Goal: Check status: Check status

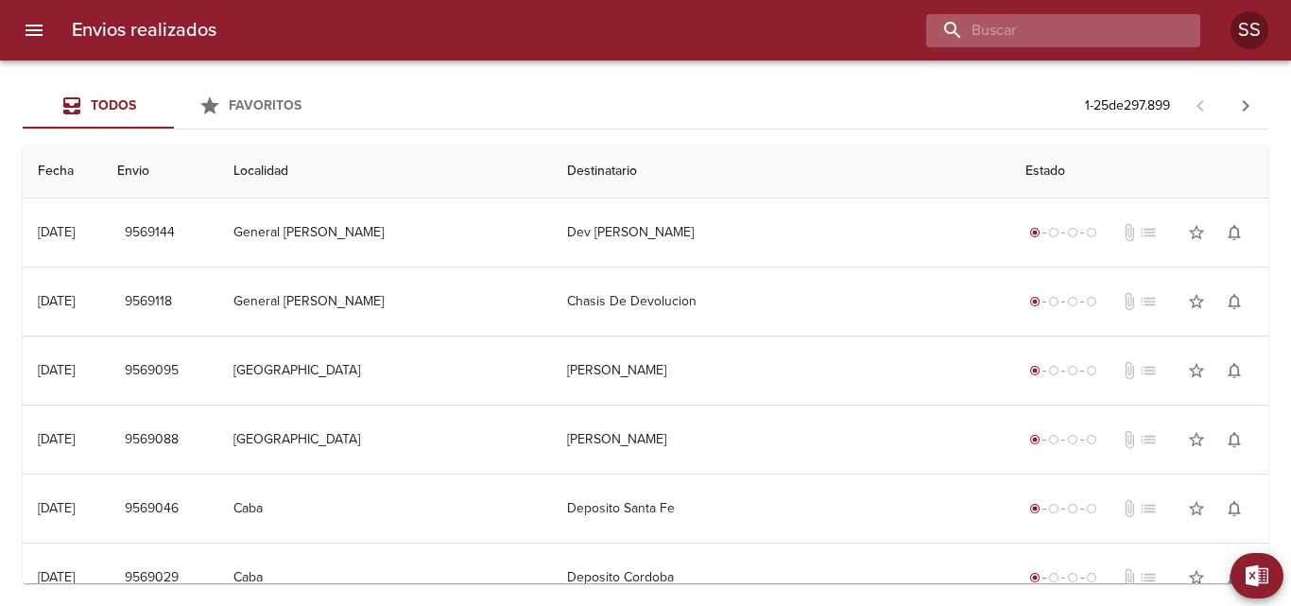
click at [1089, 21] on input "buscar" at bounding box center [1047, 30] width 242 height 33
paste input "[PERSON_NAME]"
type input "[PERSON_NAME]"
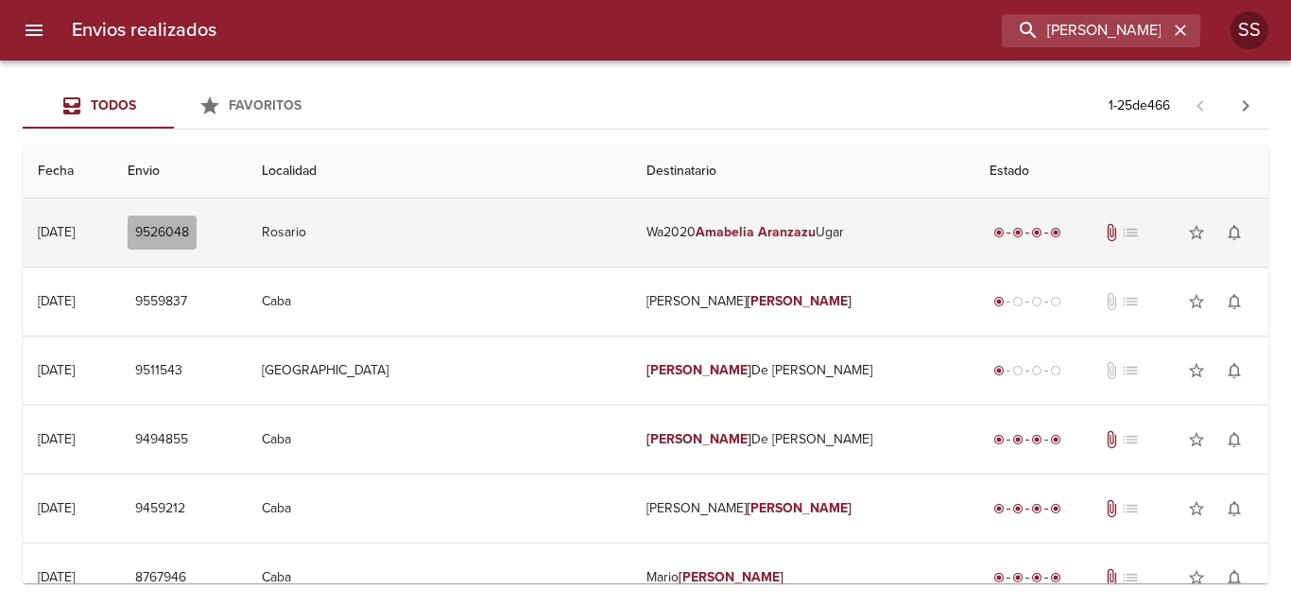
click at [196, 230] on button "9526048" at bounding box center [162, 233] width 69 height 35
click at [631, 228] on td "Wa2020 [PERSON_NAME] Ugar" at bounding box center [802, 233] width 343 height 68
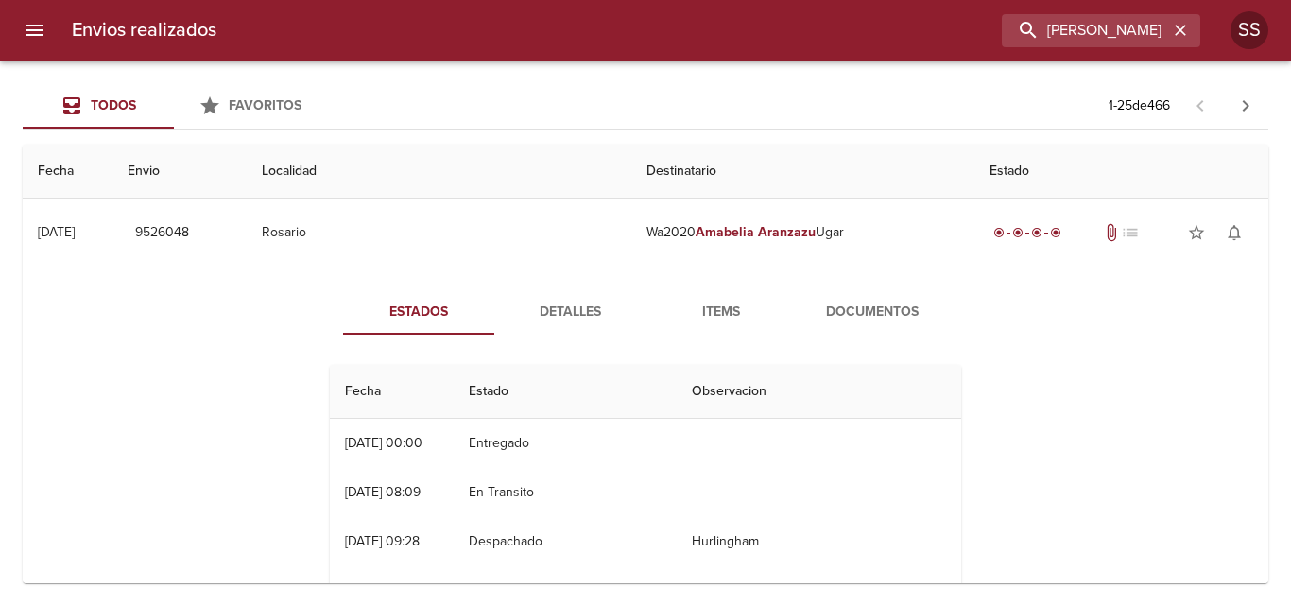
scroll to position [95, 0]
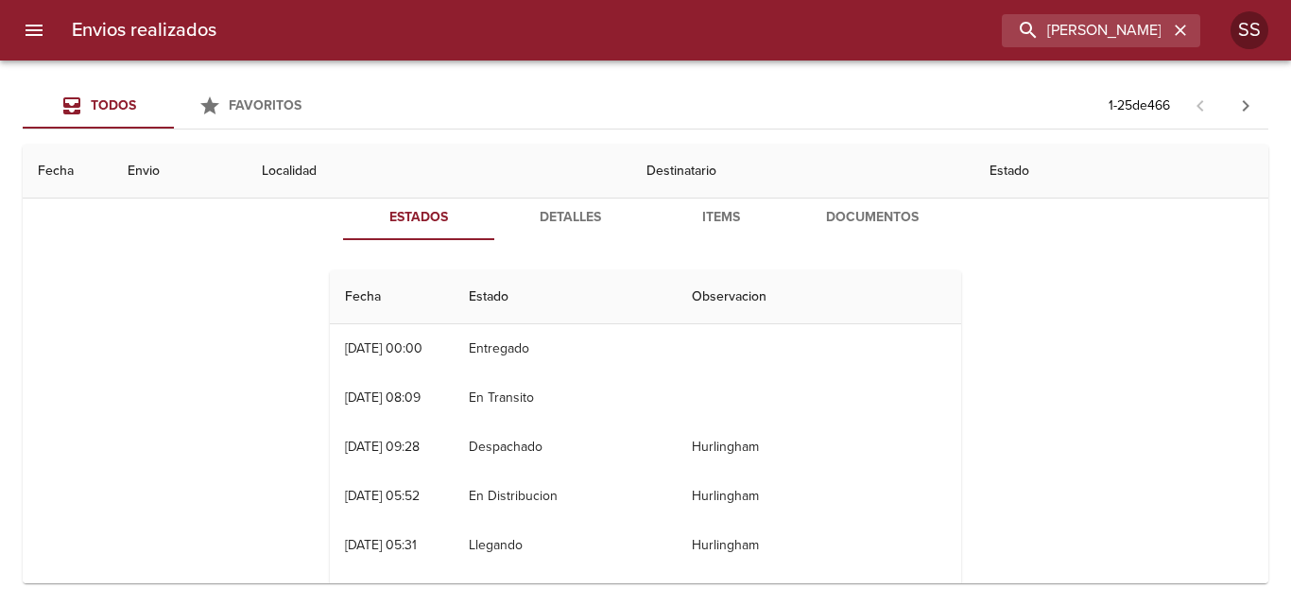
click at [871, 206] on span "Documentos" at bounding box center [872, 218] width 129 height 24
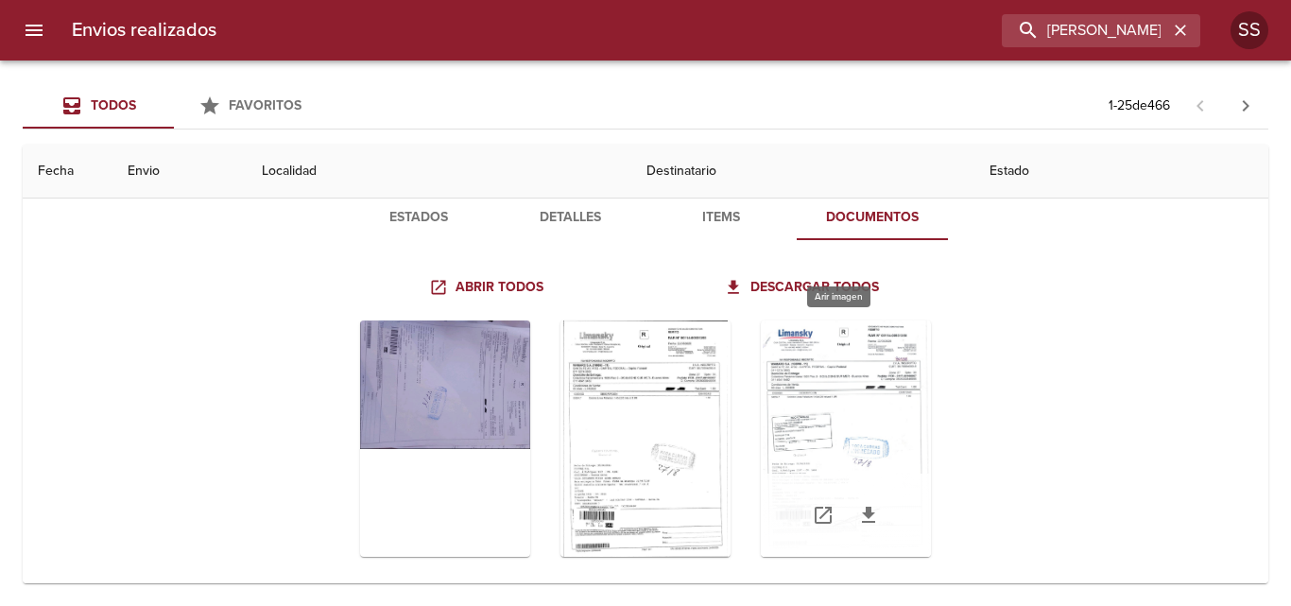
click at [862, 406] on div "Tabla de envíos del cliente" at bounding box center [846, 438] width 170 height 236
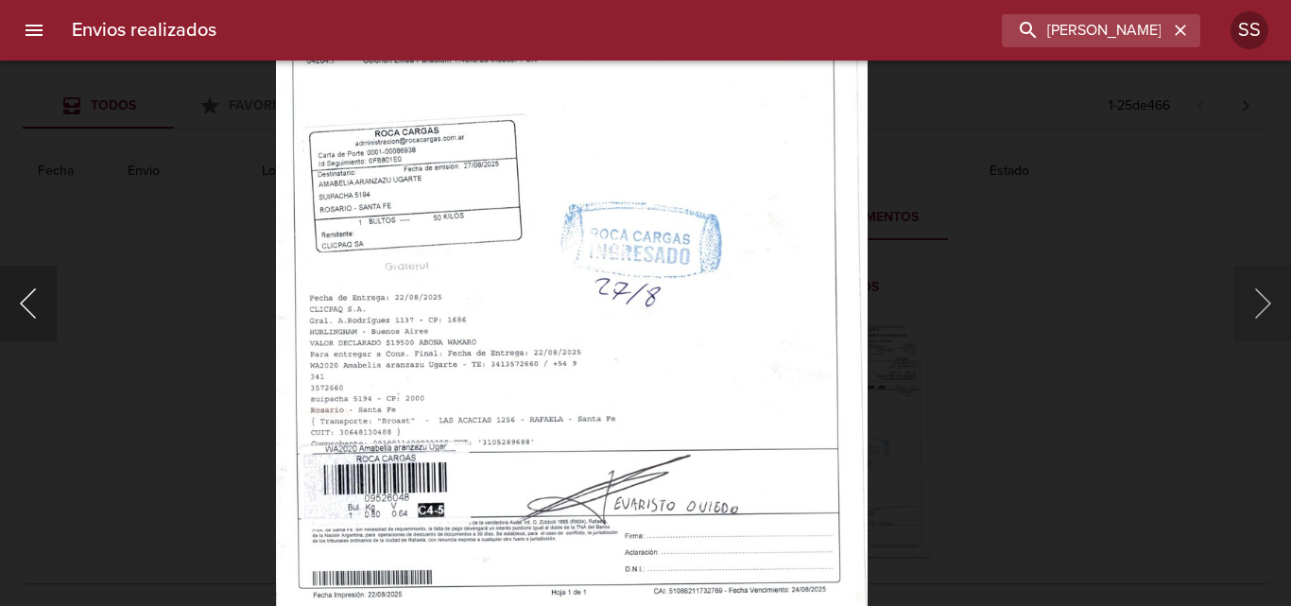
click at [26, 313] on button "Anterior" at bounding box center [28, 304] width 57 height 76
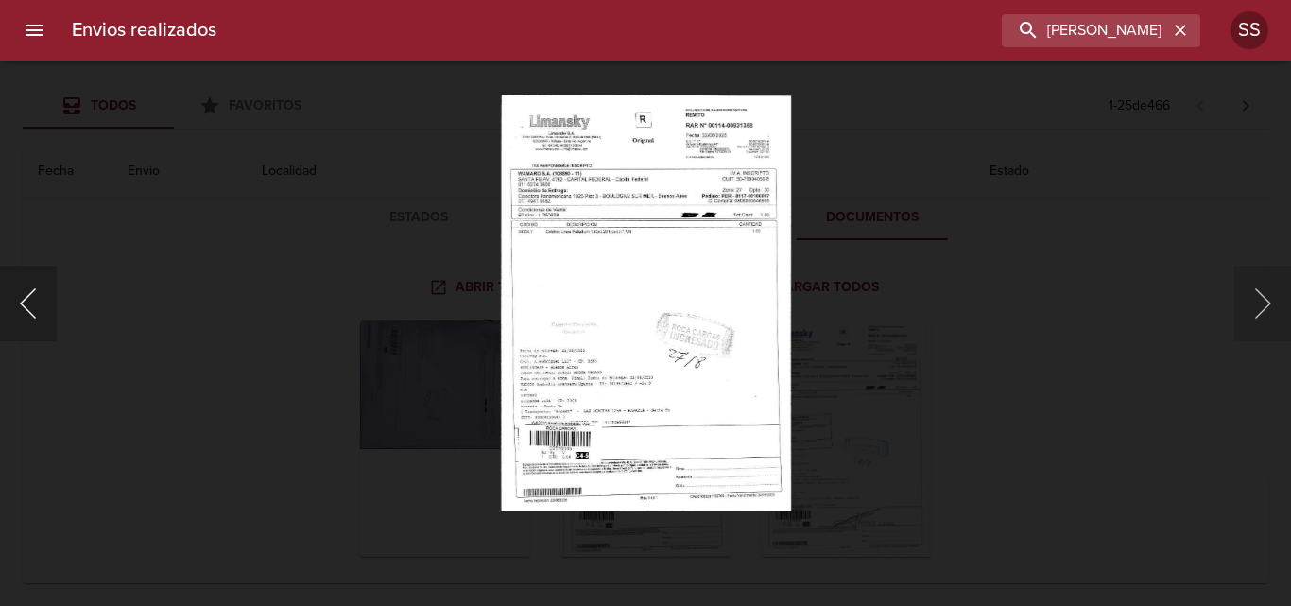
click at [26, 311] on button "Anterior" at bounding box center [28, 304] width 57 height 76
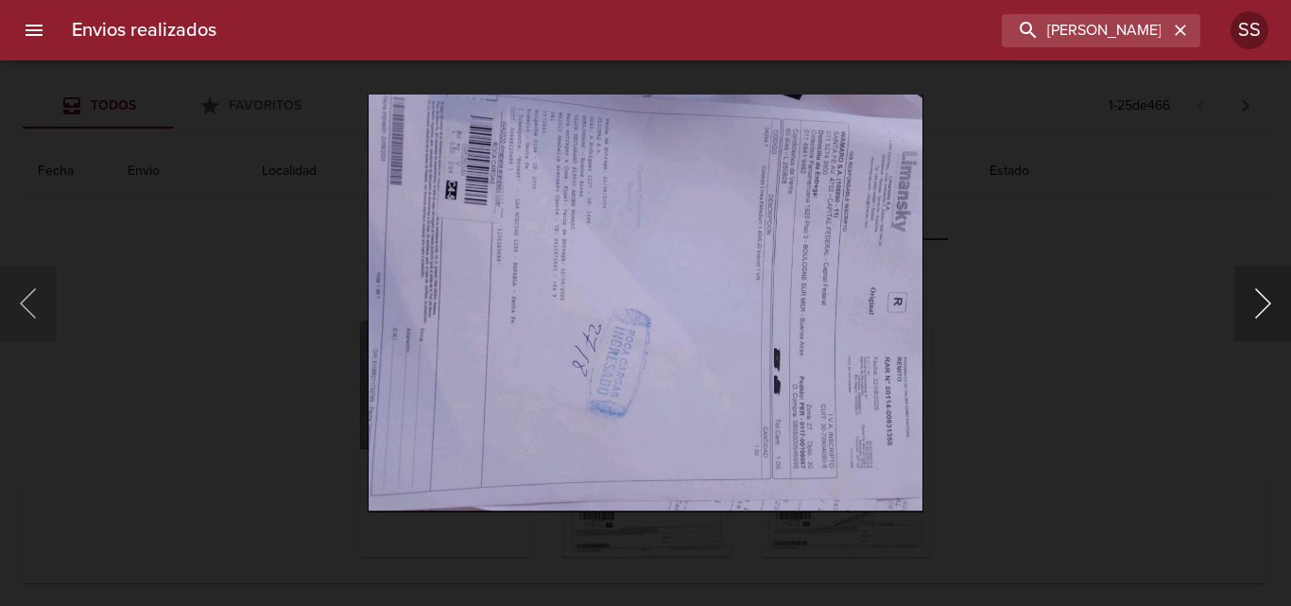
click at [1280, 309] on button "Siguiente" at bounding box center [1262, 304] width 57 height 76
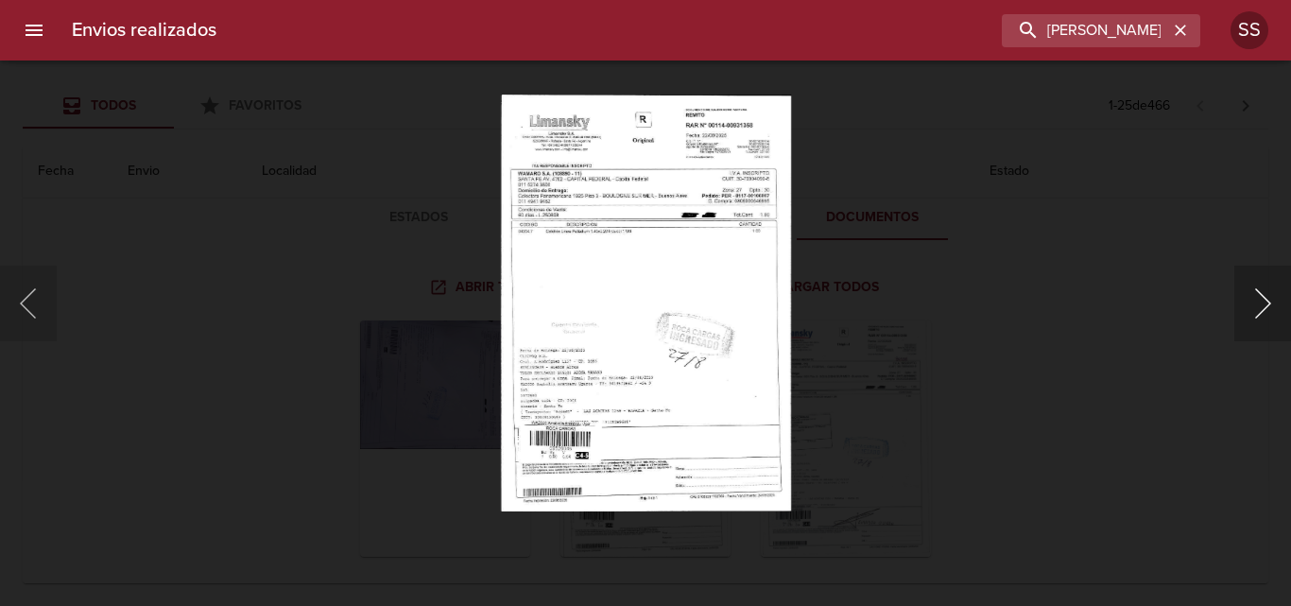
click at [1280, 309] on button "Siguiente" at bounding box center [1262, 304] width 57 height 76
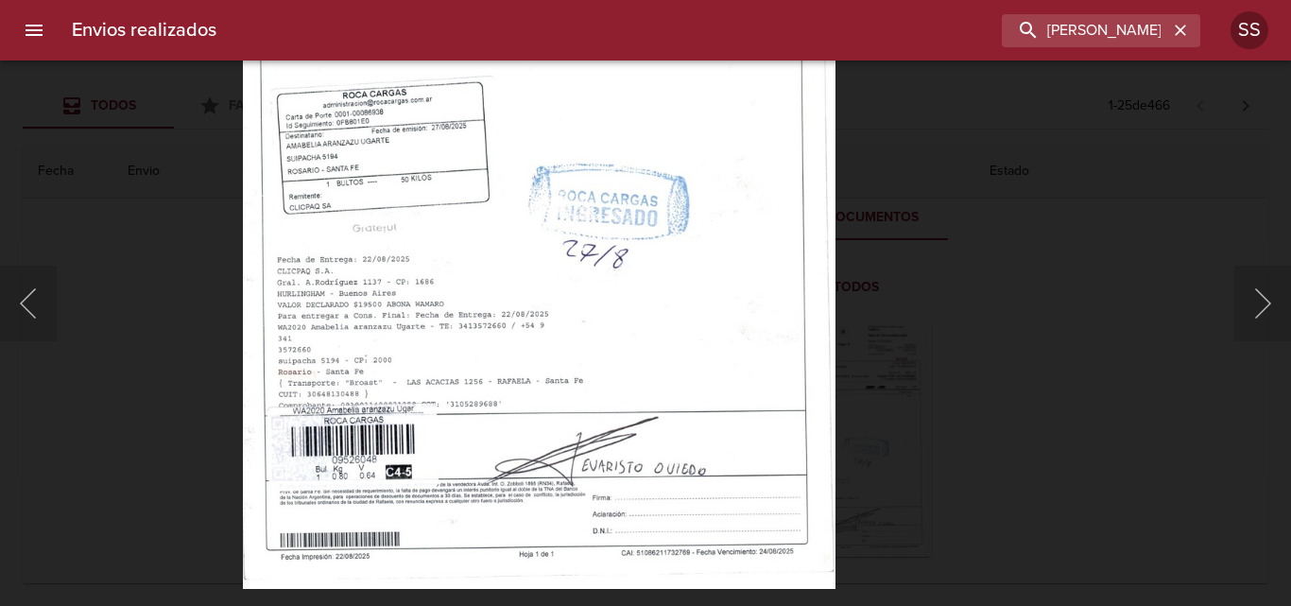
click at [734, 229] on img "Lightbox" at bounding box center [539, 169] width 593 height 837
click at [29, 298] on button "Anterior" at bounding box center [28, 304] width 57 height 76
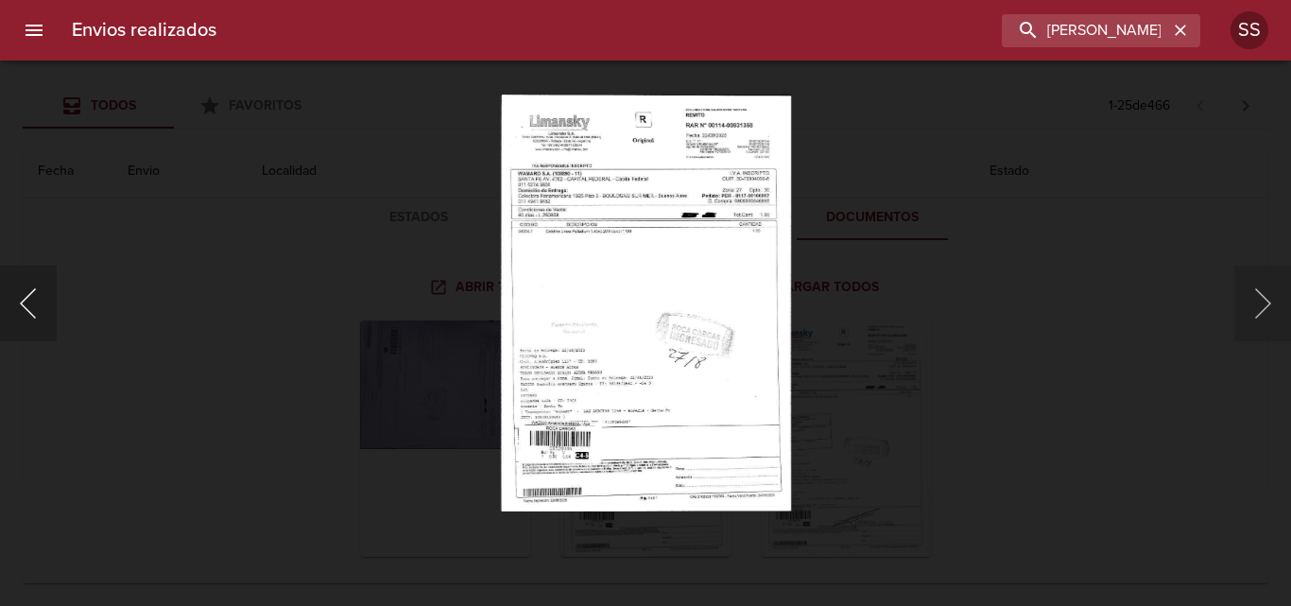
drag, startPoint x: 34, startPoint y: 296, endPoint x: 65, endPoint y: 139, distance: 160.0
click at [34, 295] on button "Anterior" at bounding box center [28, 304] width 57 height 76
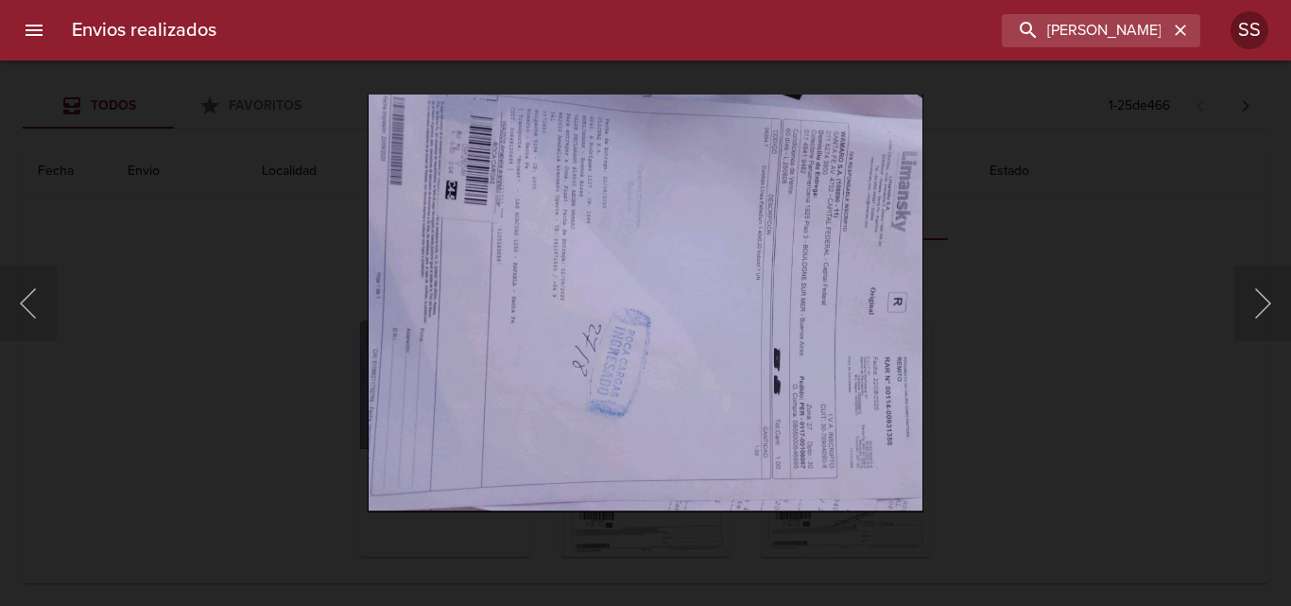
click at [65, 119] on div "Lightbox" at bounding box center [645, 303] width 1291 height 606
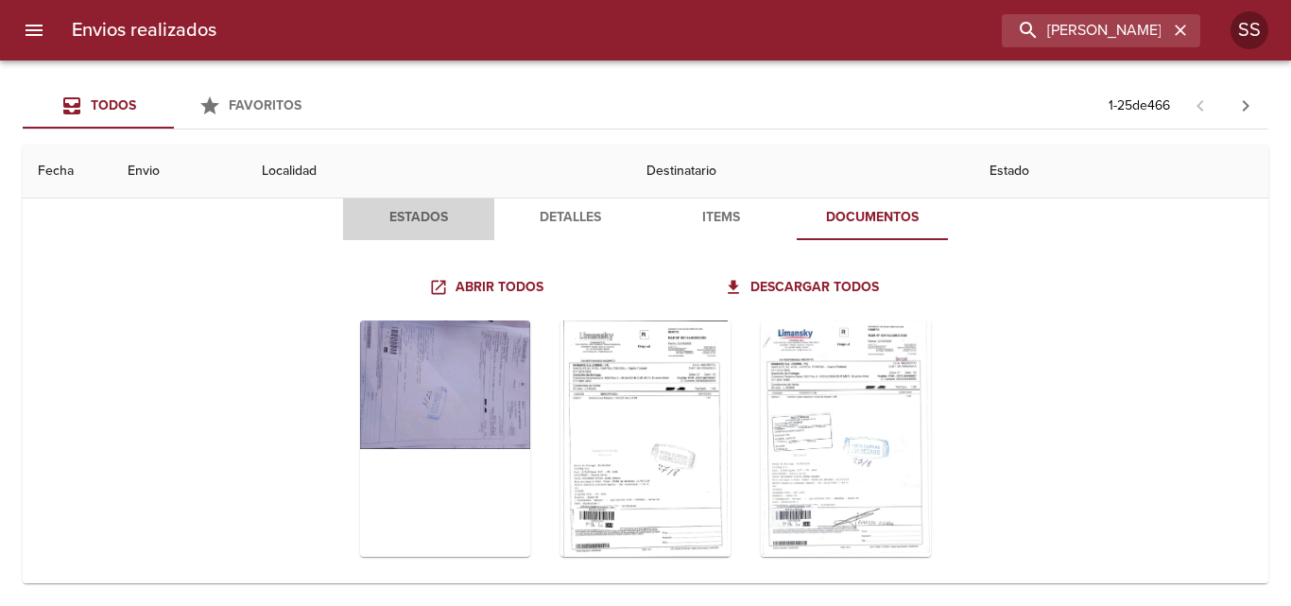
click at [399, 201] on button "Estados" at bounding box center [418, 217] width 151 height 45
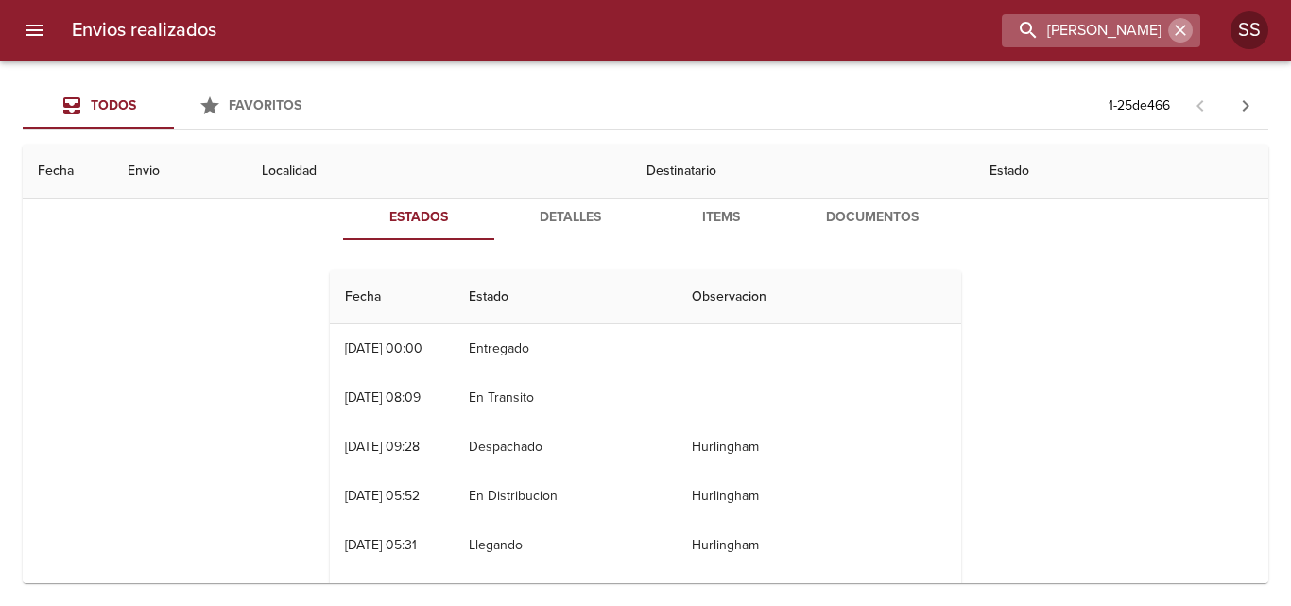
drag, startPoint x: 1176, startPoint y: 27, endPoint x: 1078, endPoint y: 34, distance: 98.5
click at [1174, 29] on icon "button" at bounding box center [1180, 30] width 19 height 19
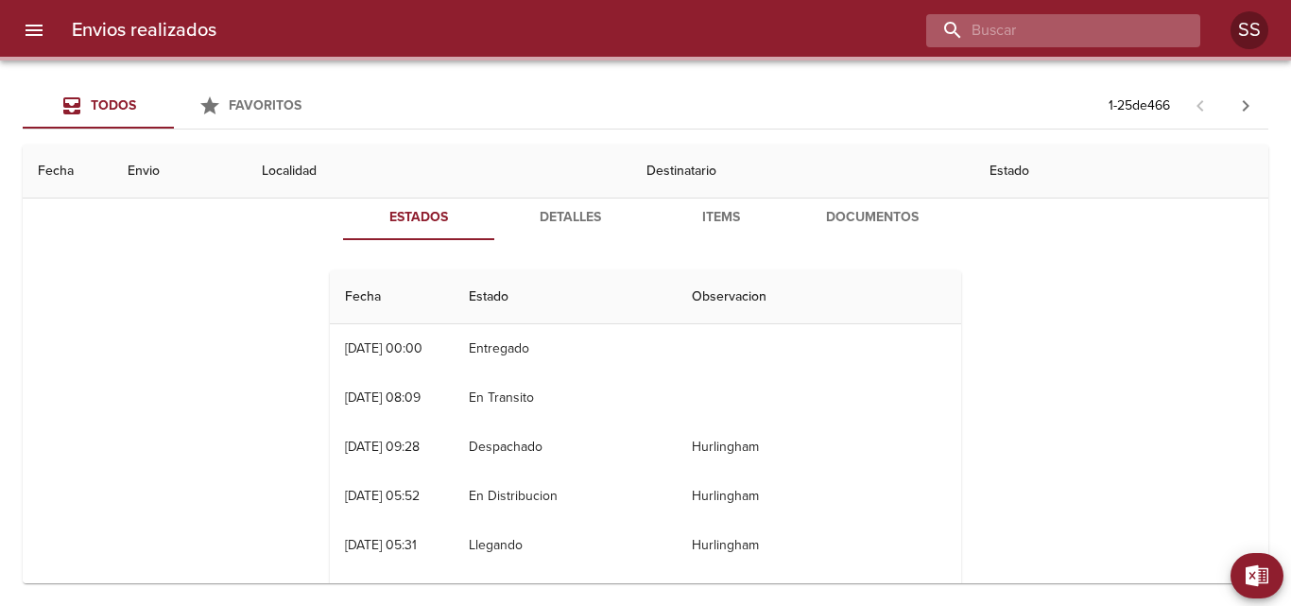
click at [1067, 26] on input "buscar" at bounding box center [1047, 30] width 242 height 33
paste input "[PERSON_NAME]"
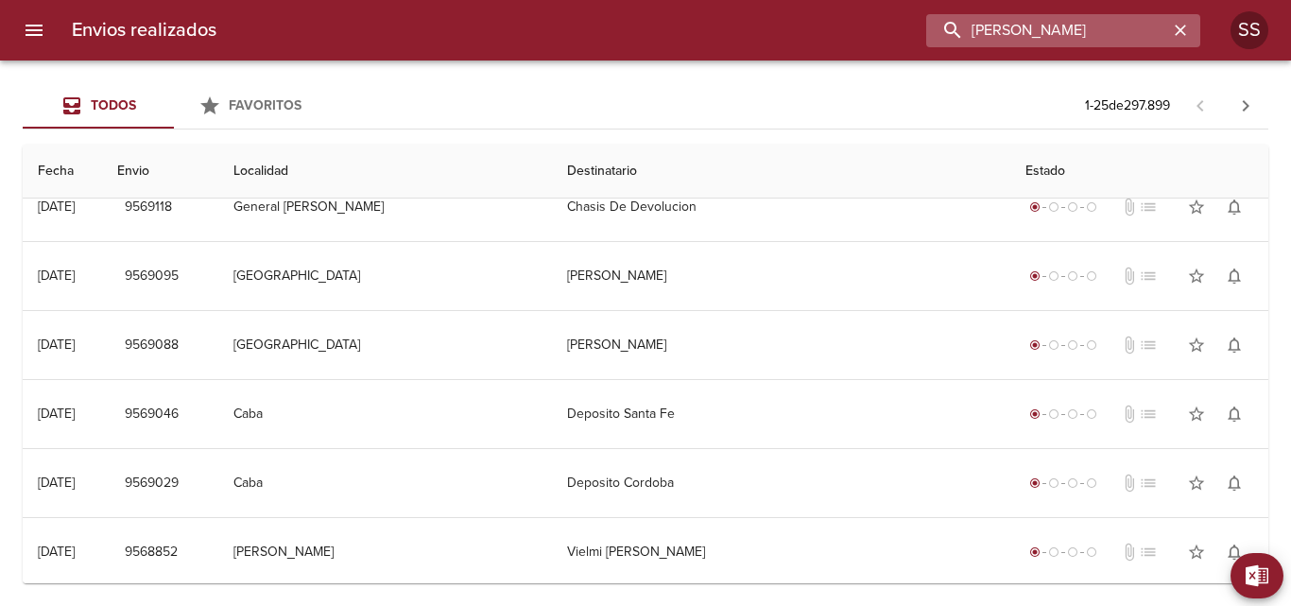
scroll to position [0, 0]
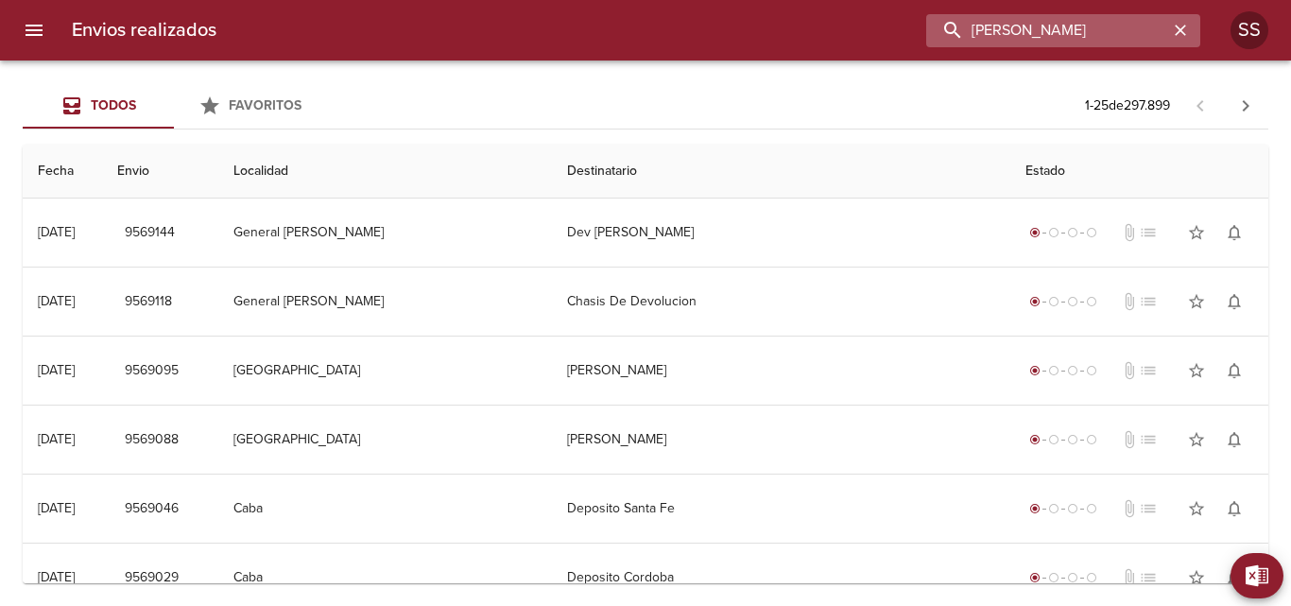
type input "[PERSON_NAME]"
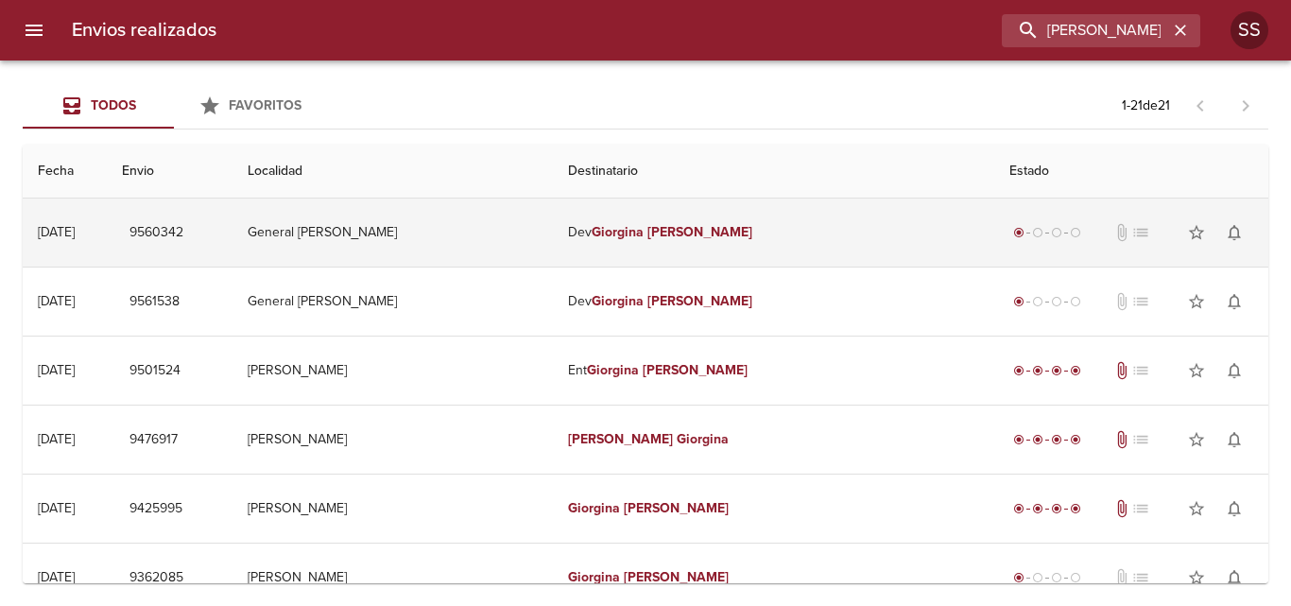
click at [233, 231] on td "9560342" at bounding box center [170, 233] width 126 height 68
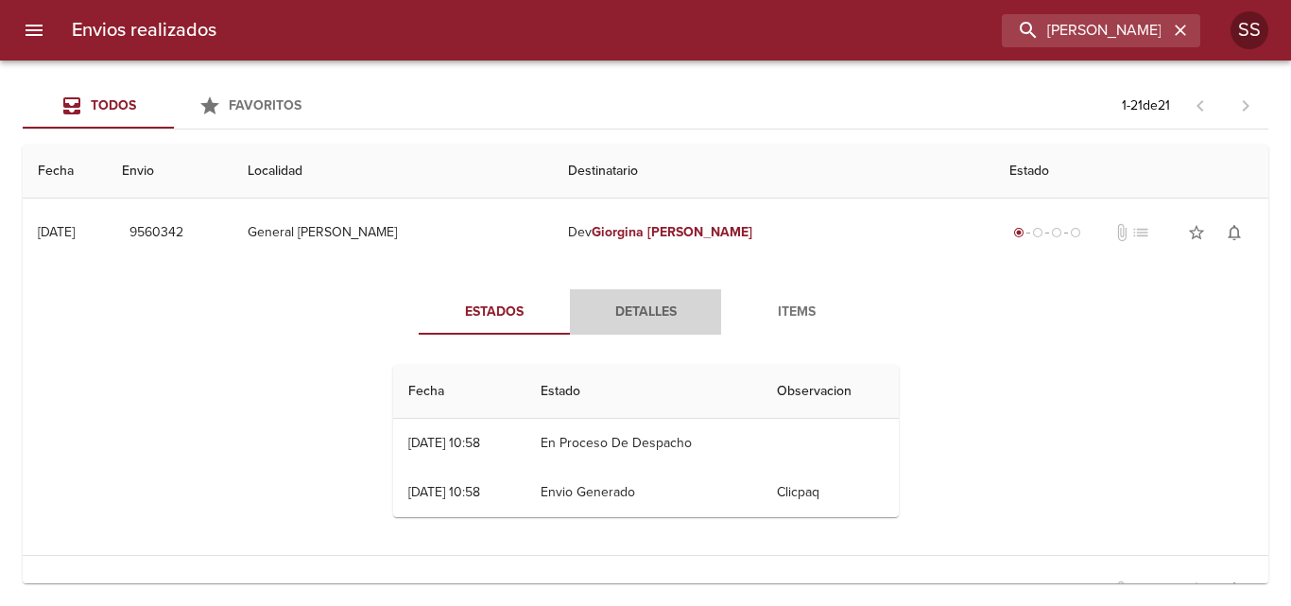
click at [630, 307] on span "Detalles" at bounding box center [645, 313] width 129 height 24
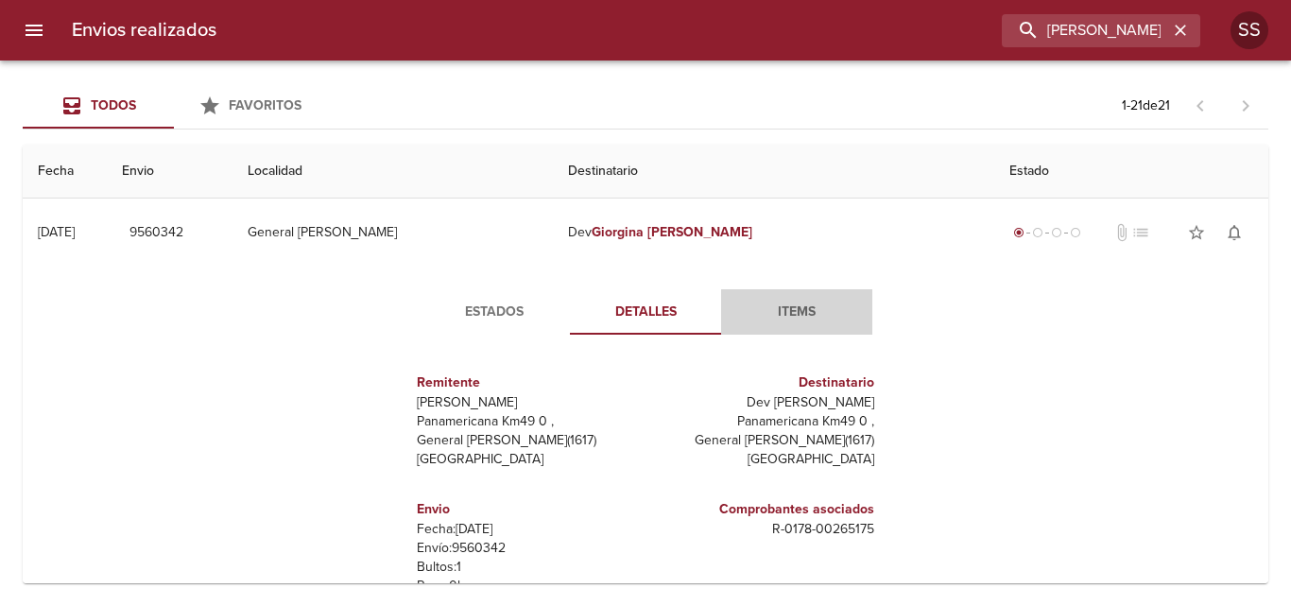
click at [782, 301] on span "Items" at bounding box center [797, 313] width 129 height 24
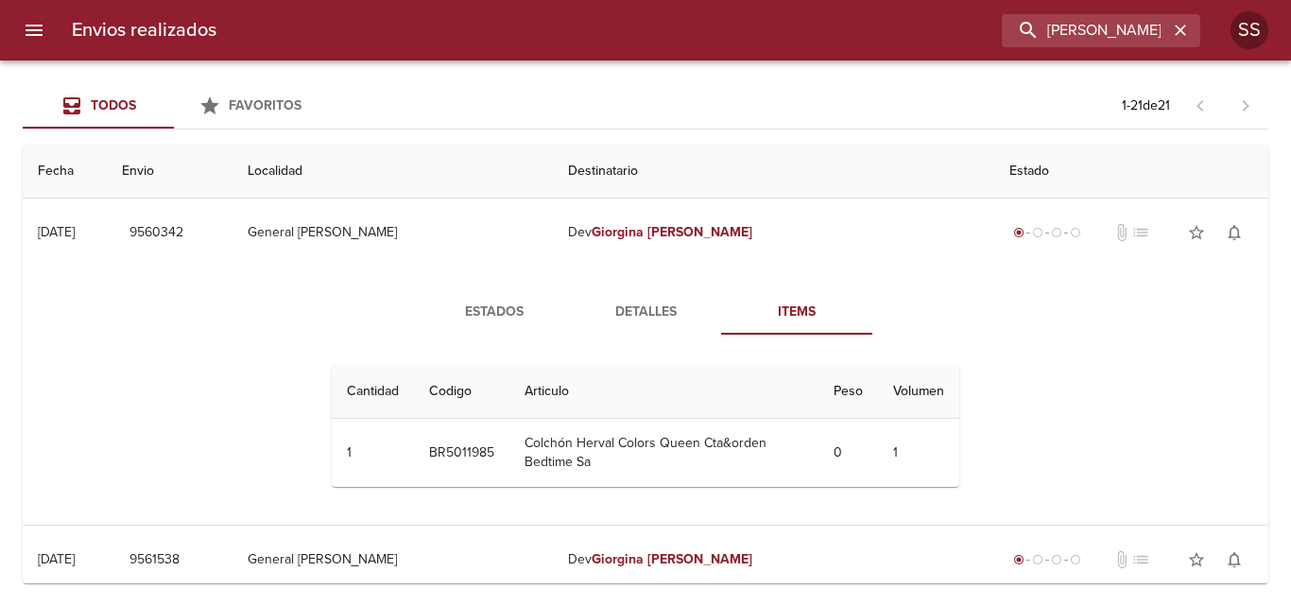
scroll to position [95, 0]
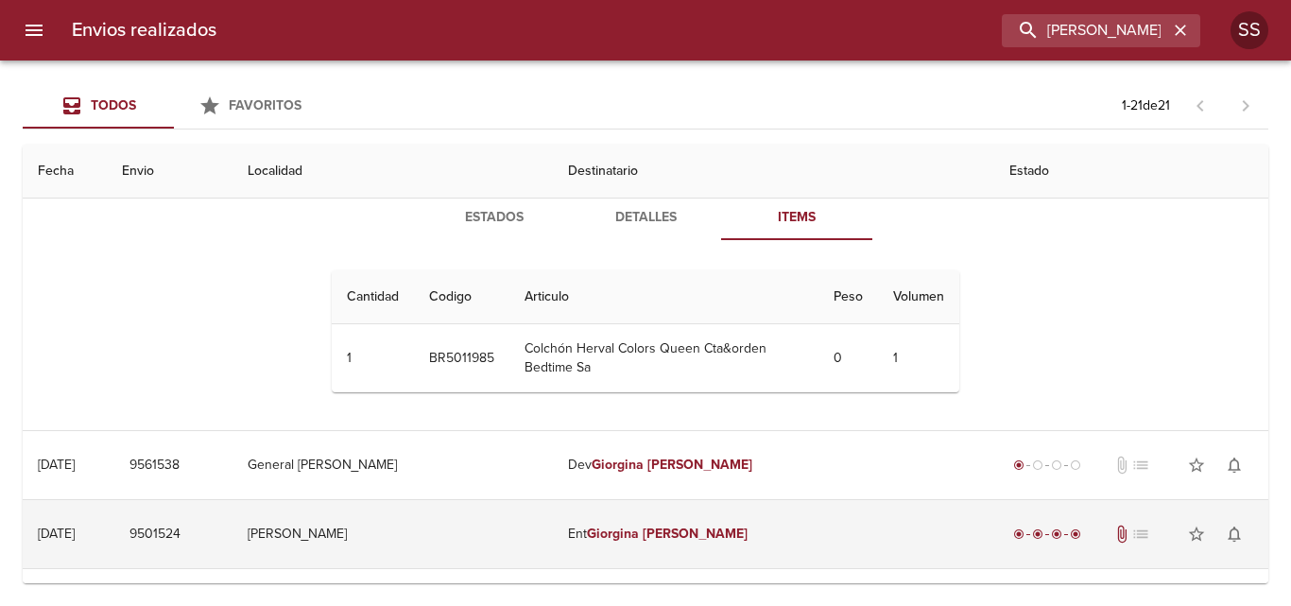
click at [598, 529] on em "Giorgina" at bounding box center [613, 534] width 52 height 16
click at [188, 523] on button "9501524" at bounding box center [155, 534] width 66 height 35
click at [471, 532] on td "[PERSON_NAME]" at bounding box center [393, 534] width 321 height 68
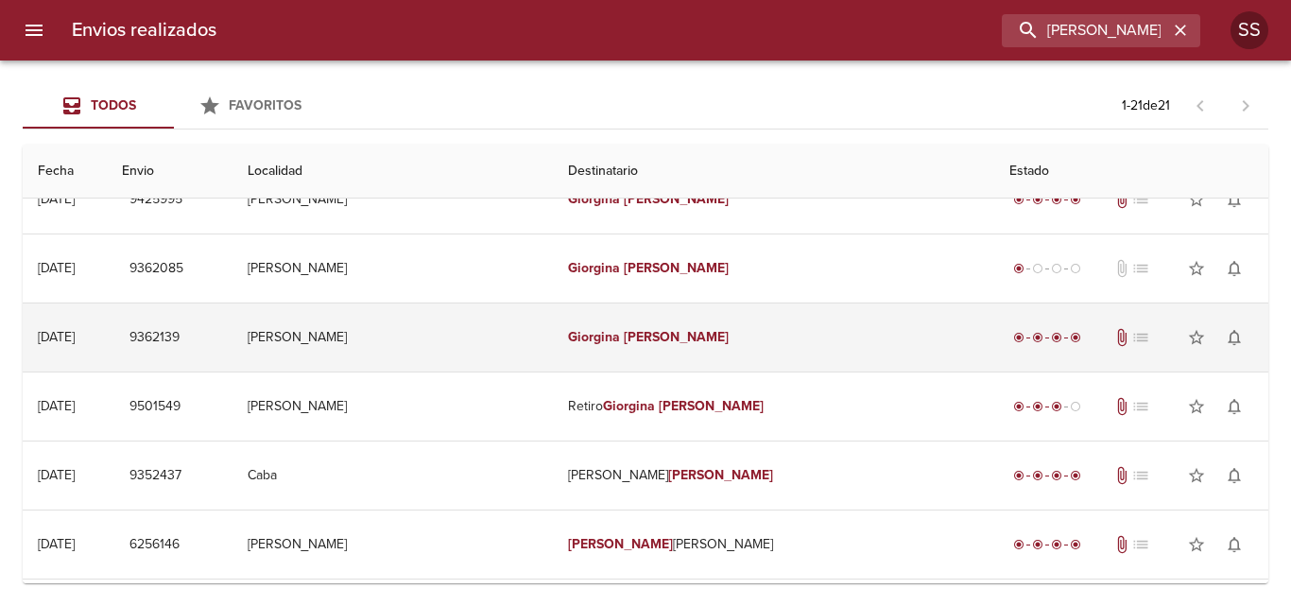
scroll to position [473, 0]
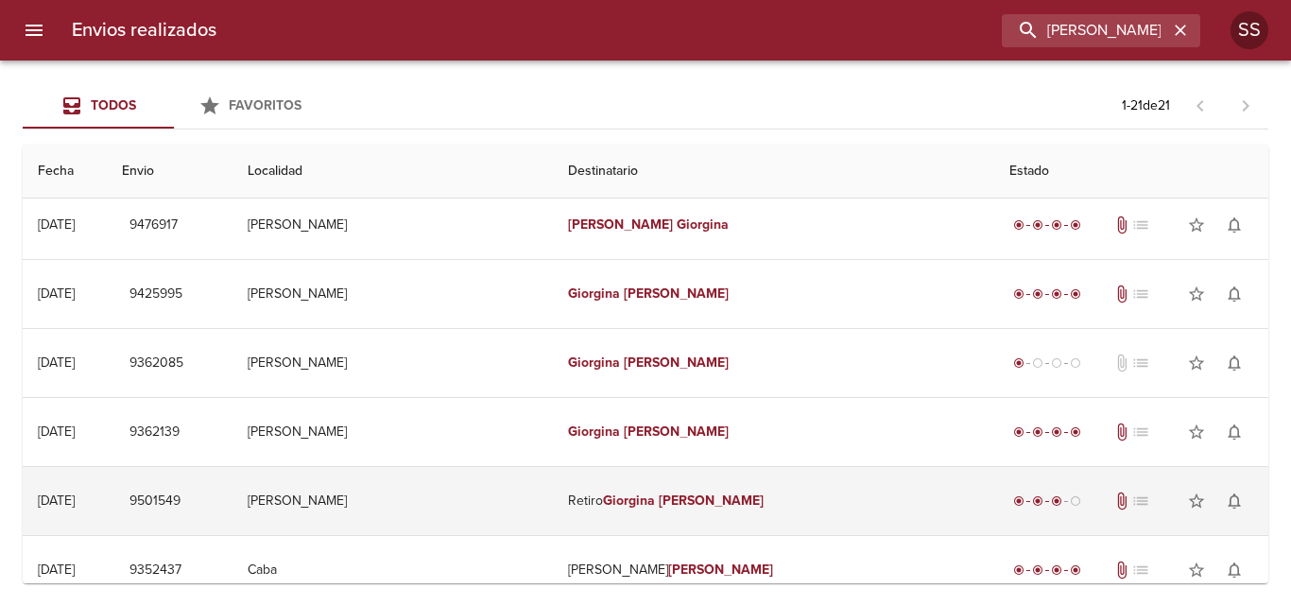
click at [519, 486] on td "[PERSON_NAME]" at bounding box center [393, 501] width 321 height 68
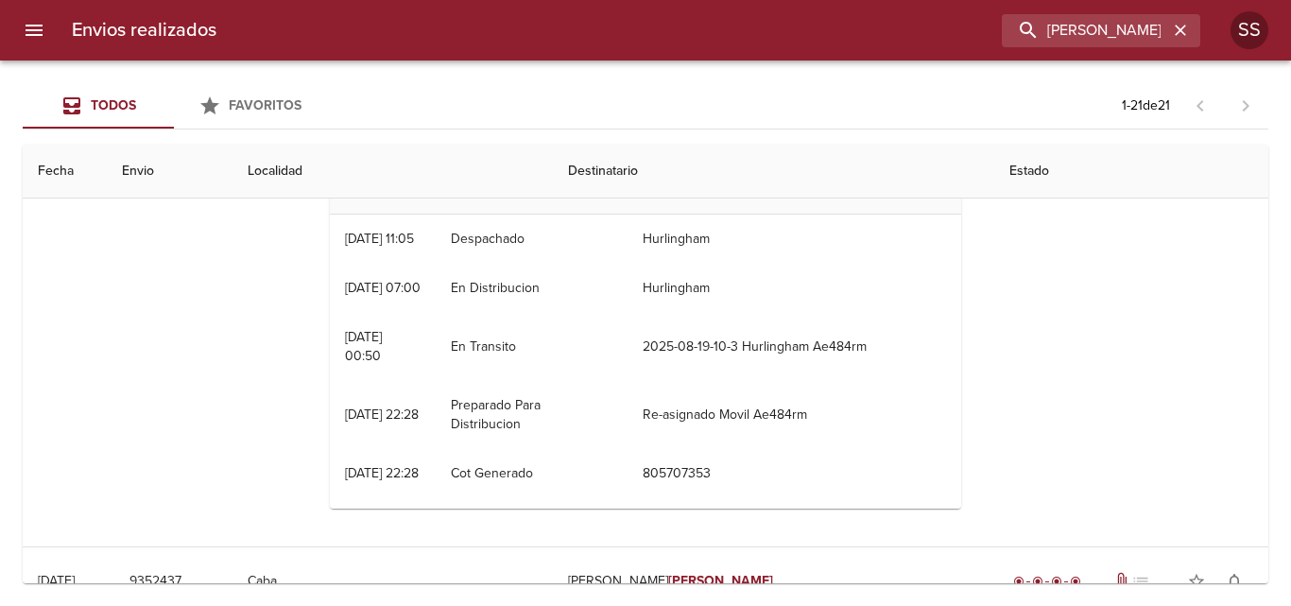
scroll to position [851, 0]
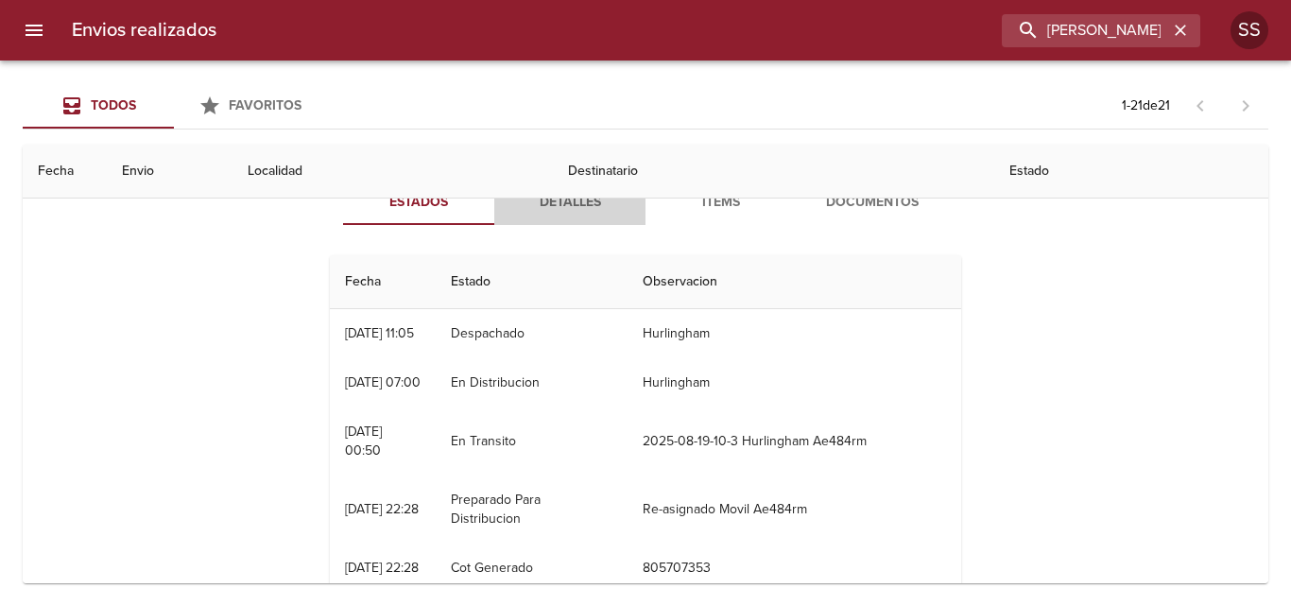
click at [560, 206] on span "Detalles" at bounding box center [570, 203] width 129 height 24
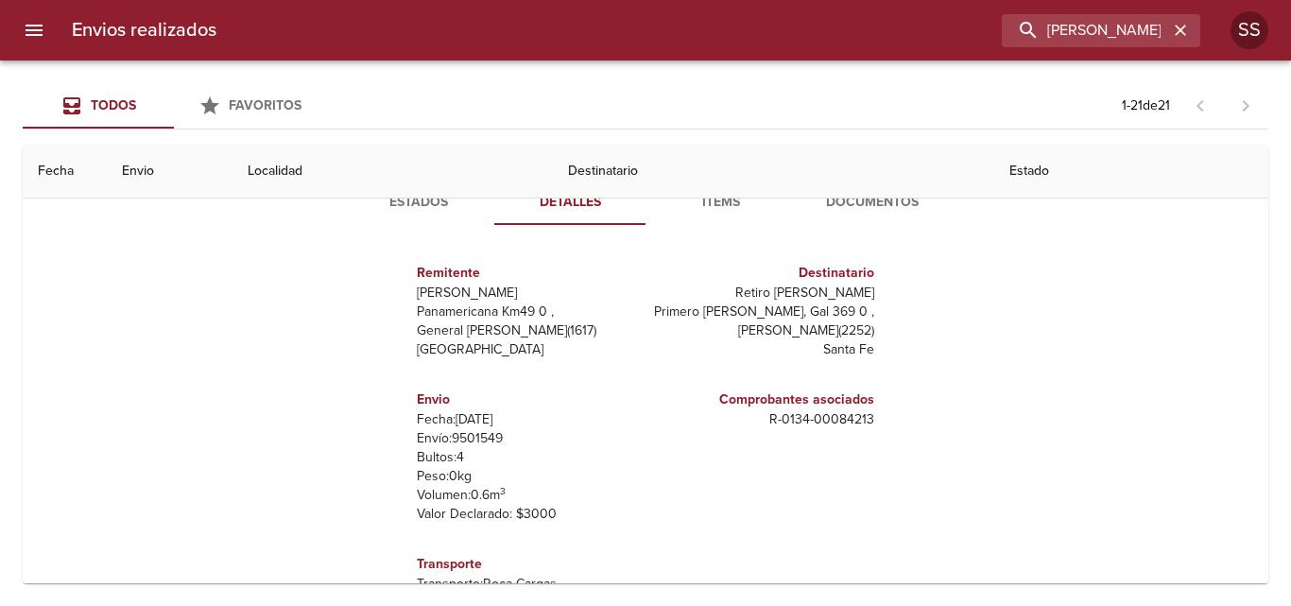
scroll to position [756, 0]
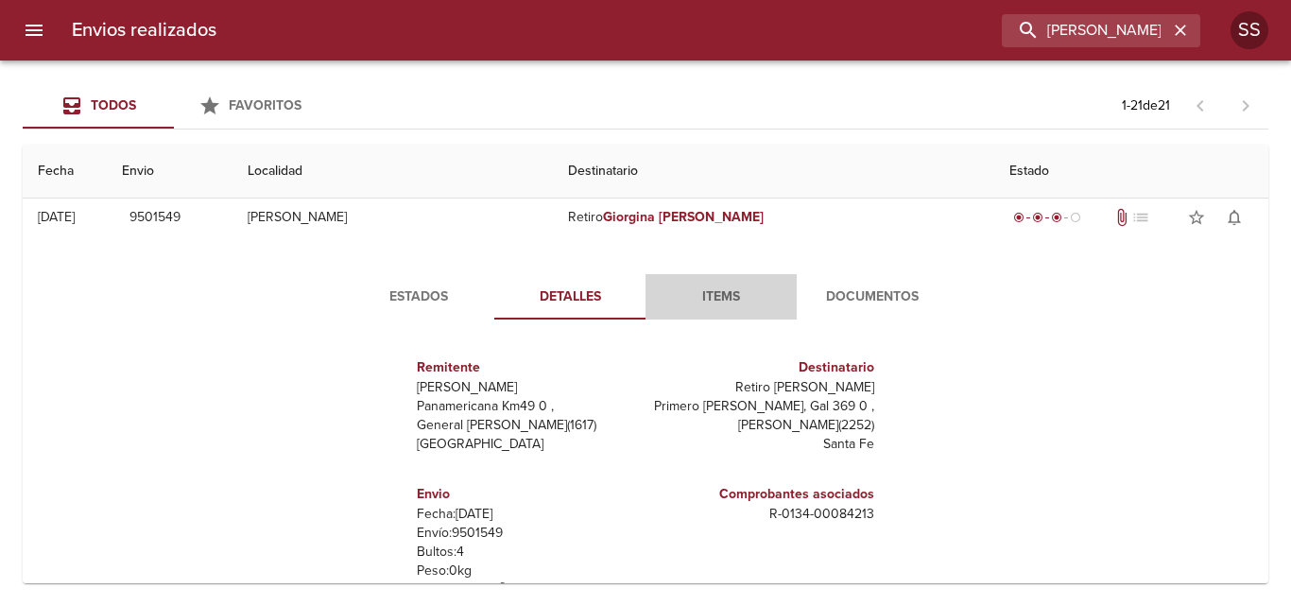
click at [711, 290] on span "Items" at bounding box center [721, 297] width 129 height 24
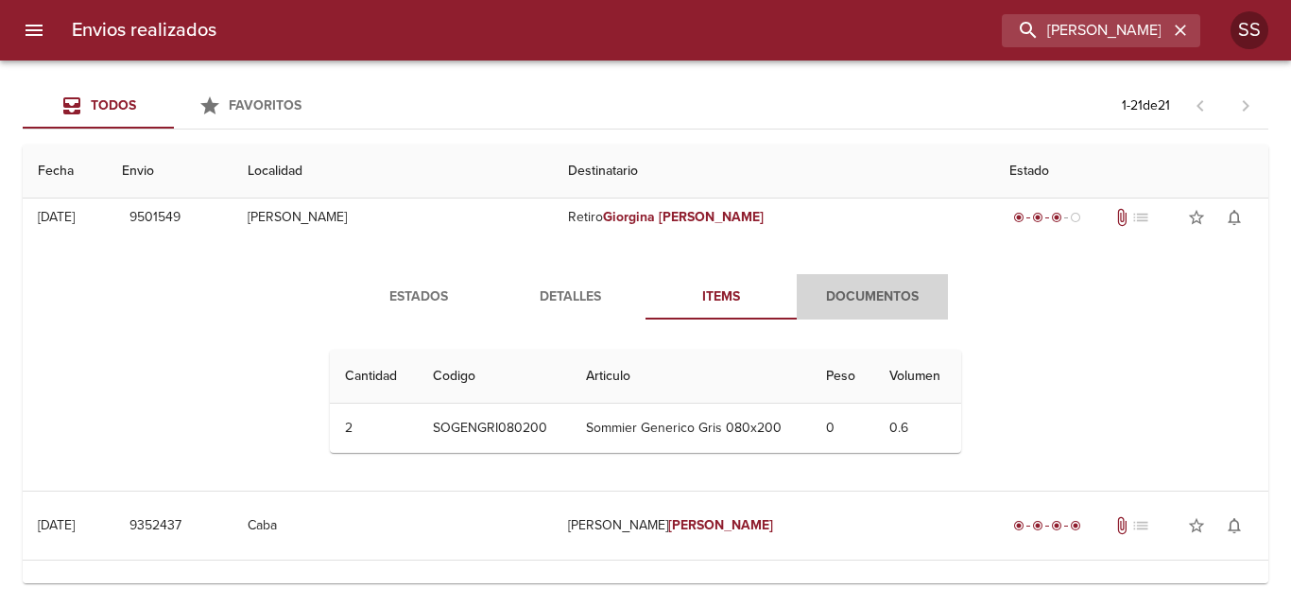
click at [885, 281] on button "Documentos" at bounding box center [872, 296] width 151 height 45
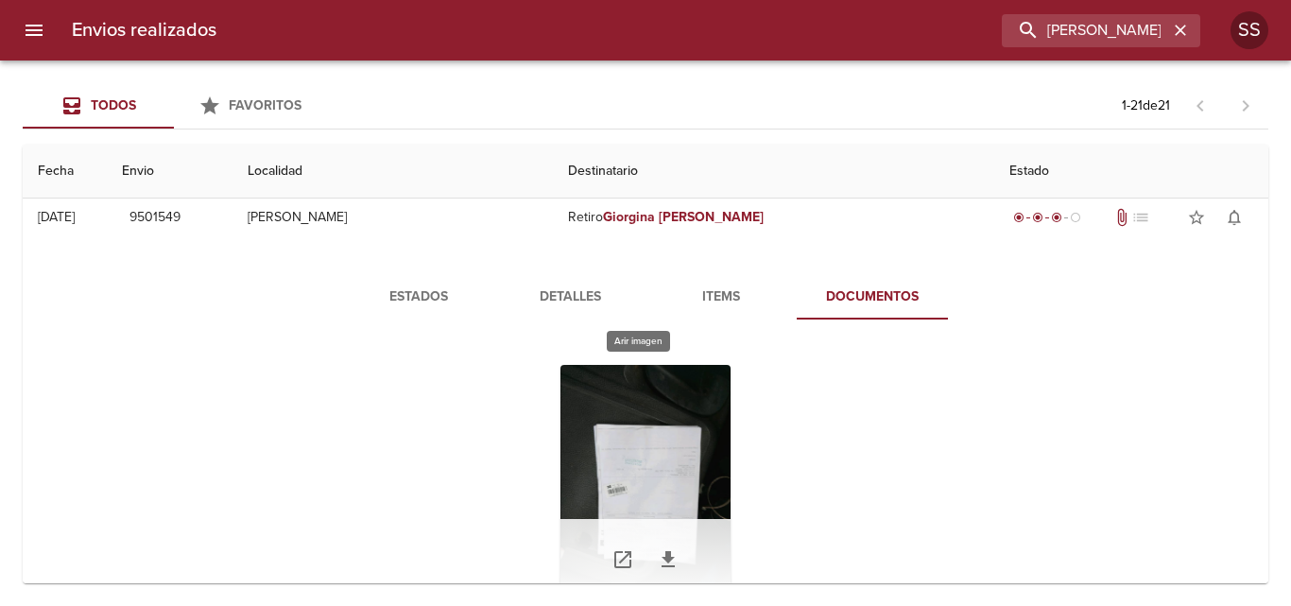
click at [666, 489] on div "Tabla de envíos del cliente" at bounding box center [646, 483] width 170 height 236
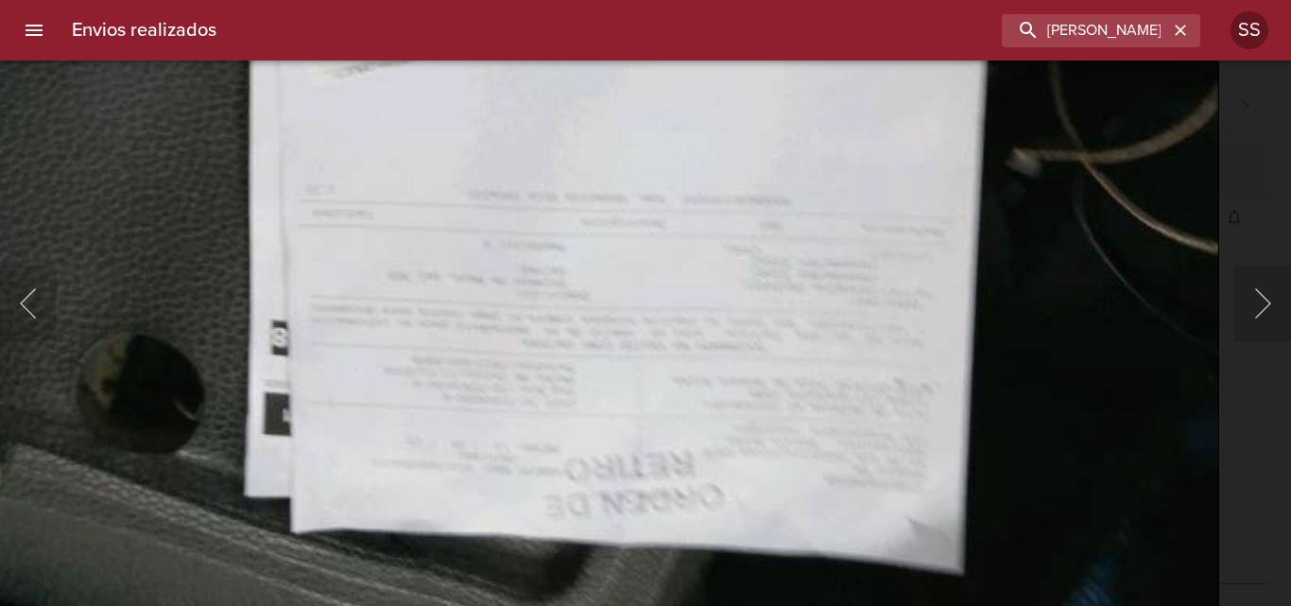
click at [1285, 163] on div "Lightbox" at bounding box center [645, 303] width 1291 height 606
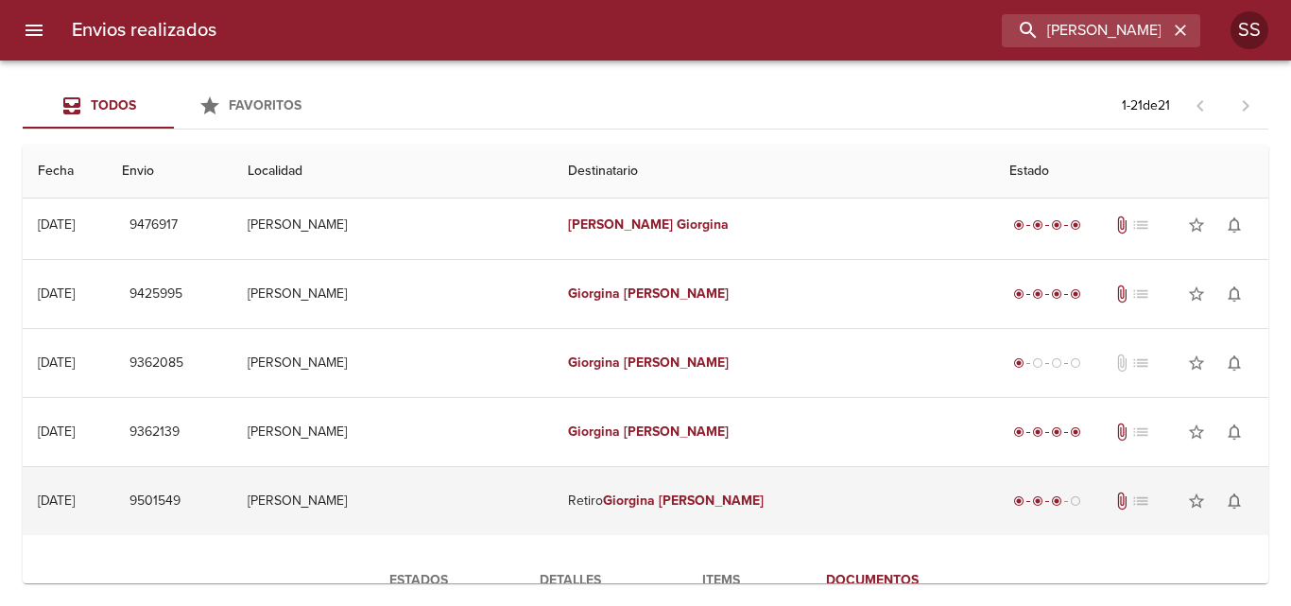
scroll to position [378, 0]
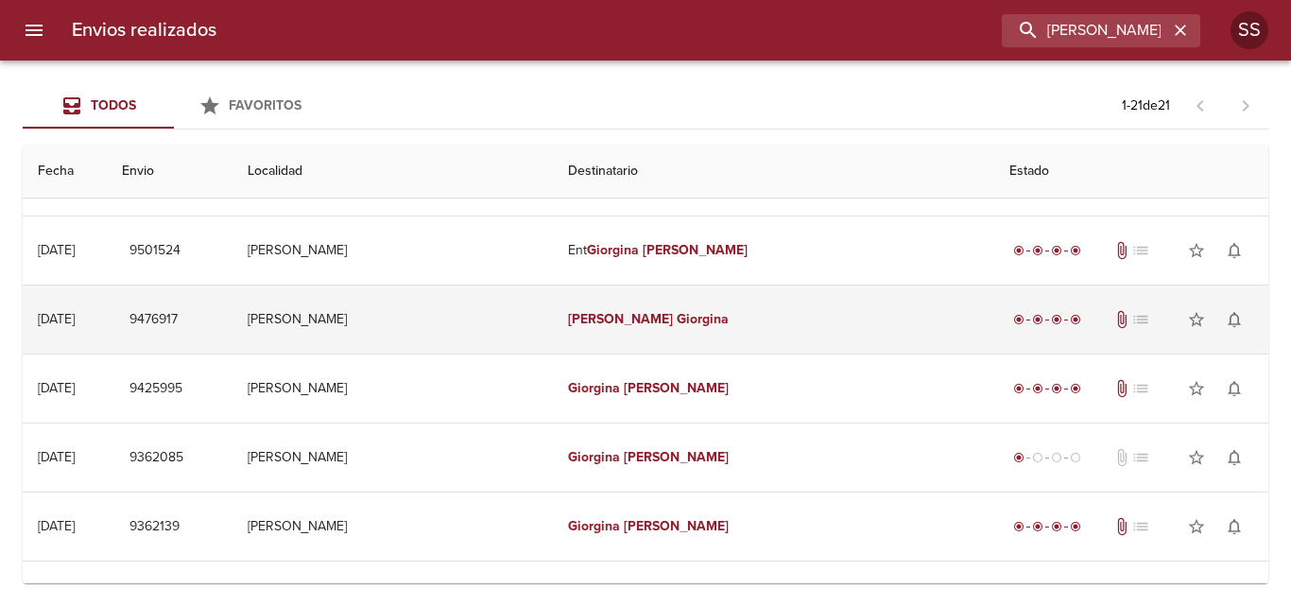
click at [468, 311] on td "[PERSON_NAME]" at bounding box center [393, 319] width 321 height 68
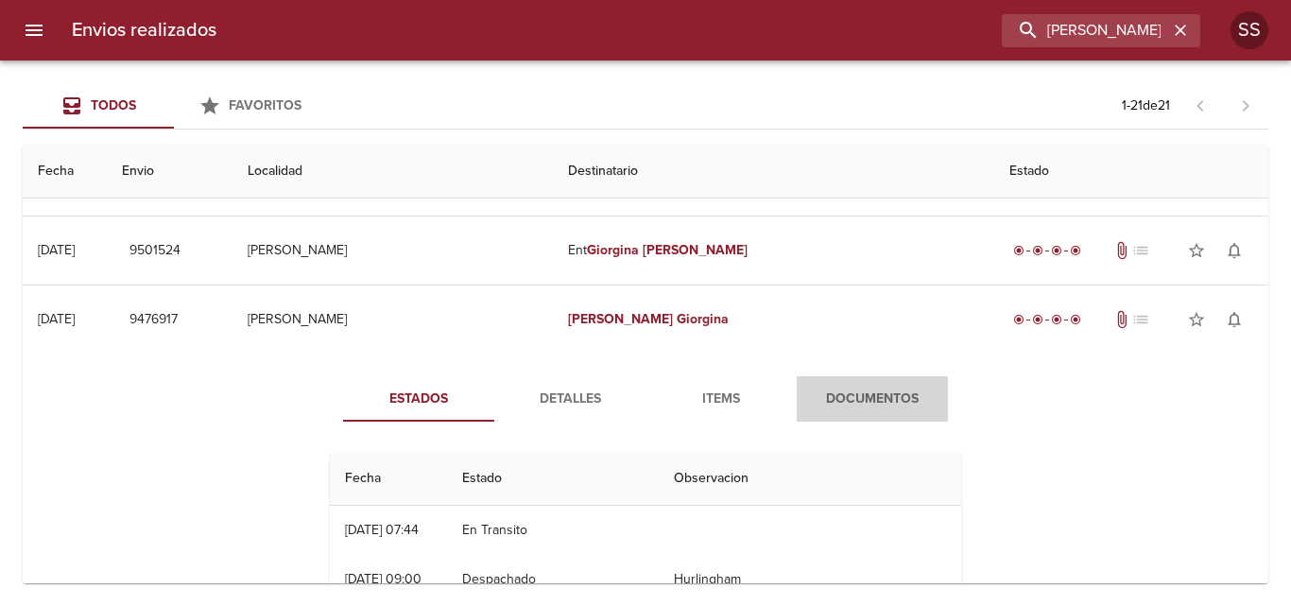
click at [880, 393] on span "Documentos" at bounding box center [872, 400] width 129 height 24
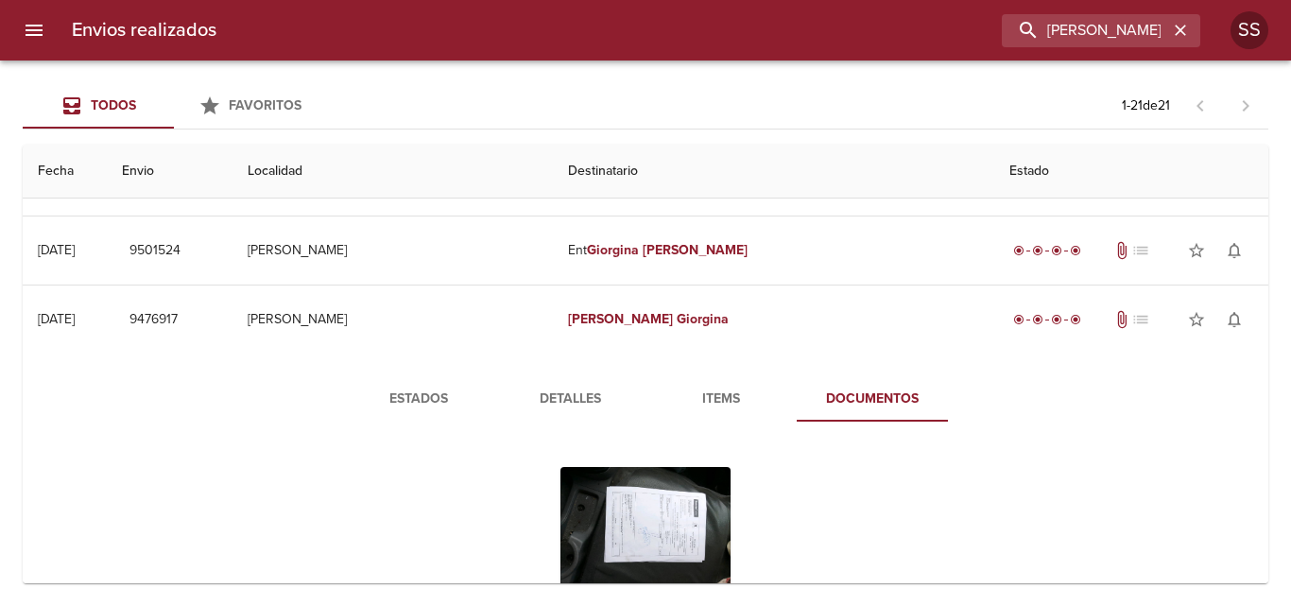
scroll to position [473, 0]
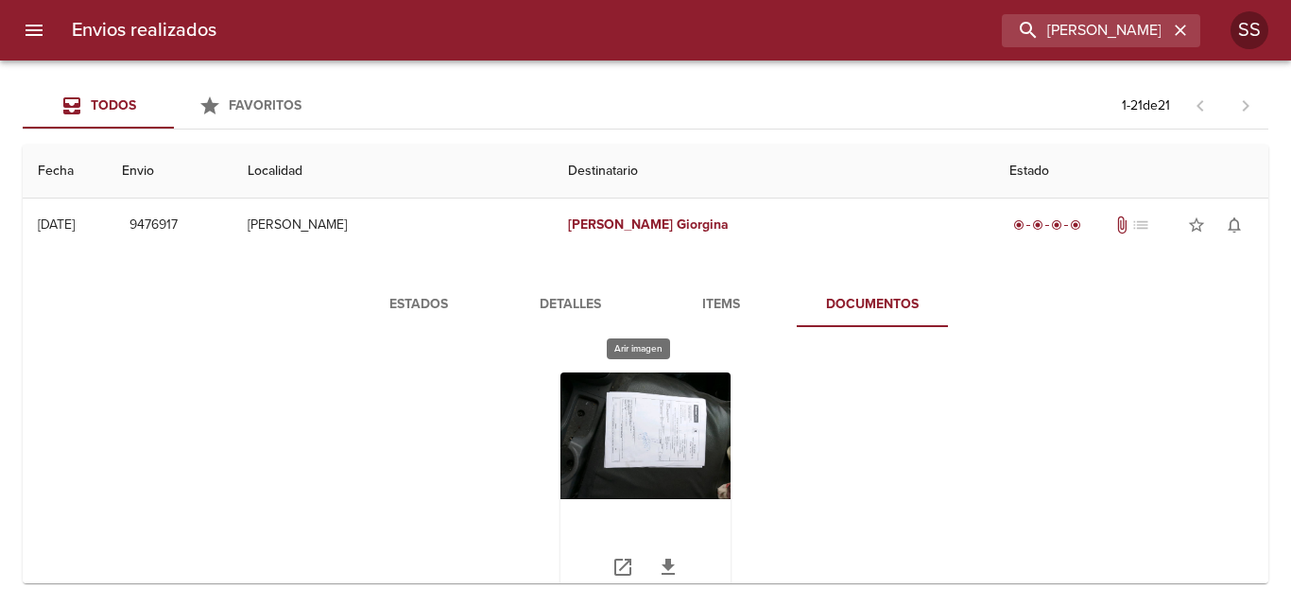
click at [608, 423] on div "Tabla de envíos del cliente" at bounding box center [646, 490] width 170 height 236
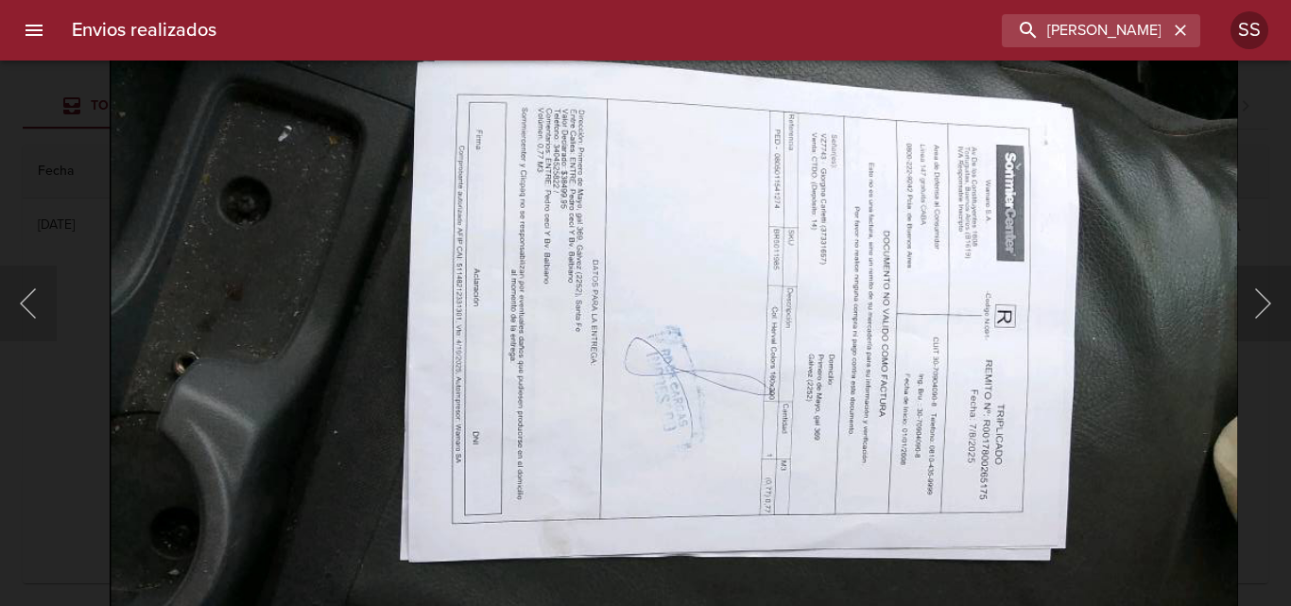
click at [614, 502] on img "Lightbox" at bounding box center [674, 348] width 1129 height 837
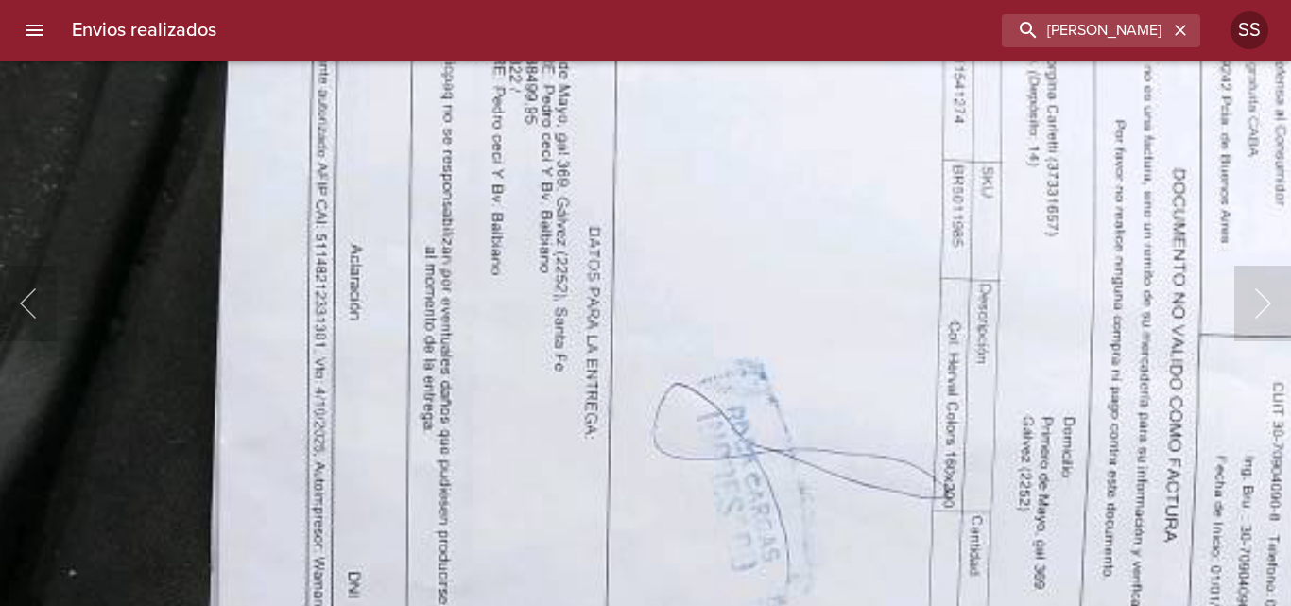
click at [672, 583] on img "Lightbox" at bounding box center [753, 406] width 2268 height 1683
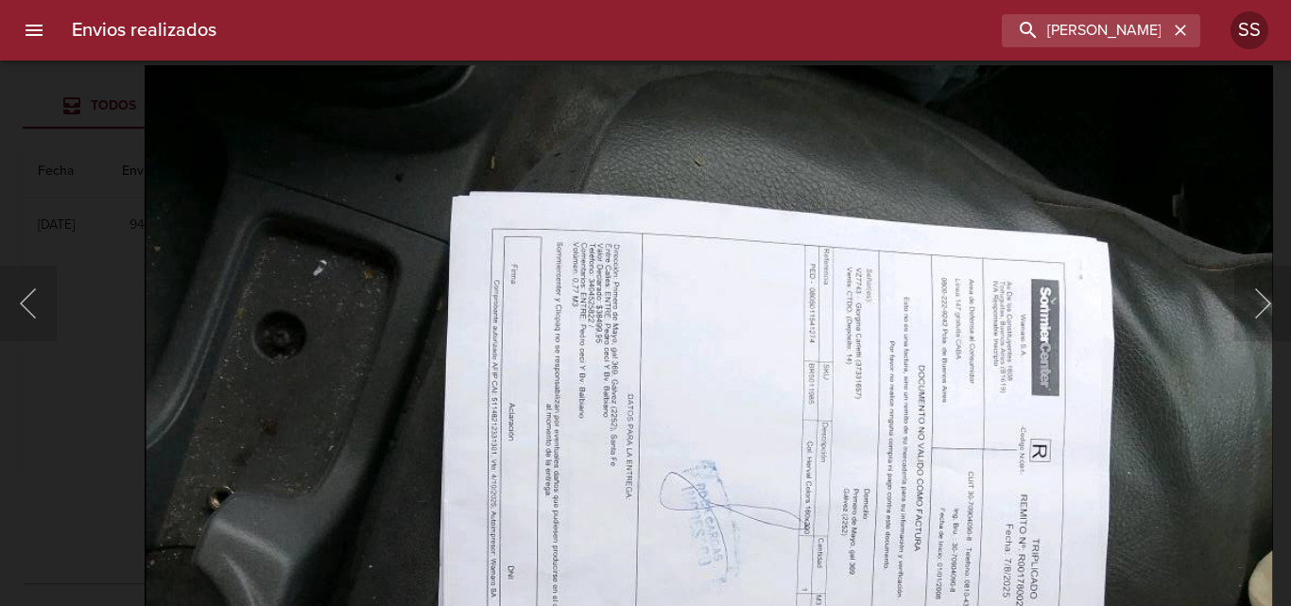
click at [112, 254] on div "Lightbox" at bounding box center [645, 303] width 1291 height 606
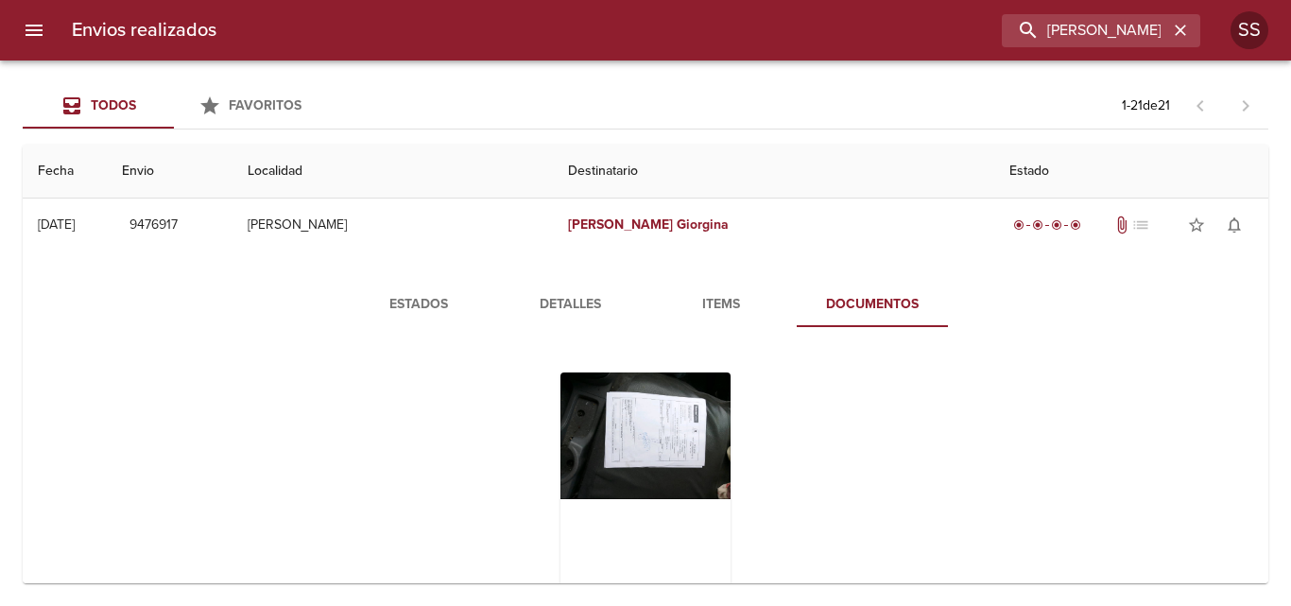
scroll to position [378, 0]
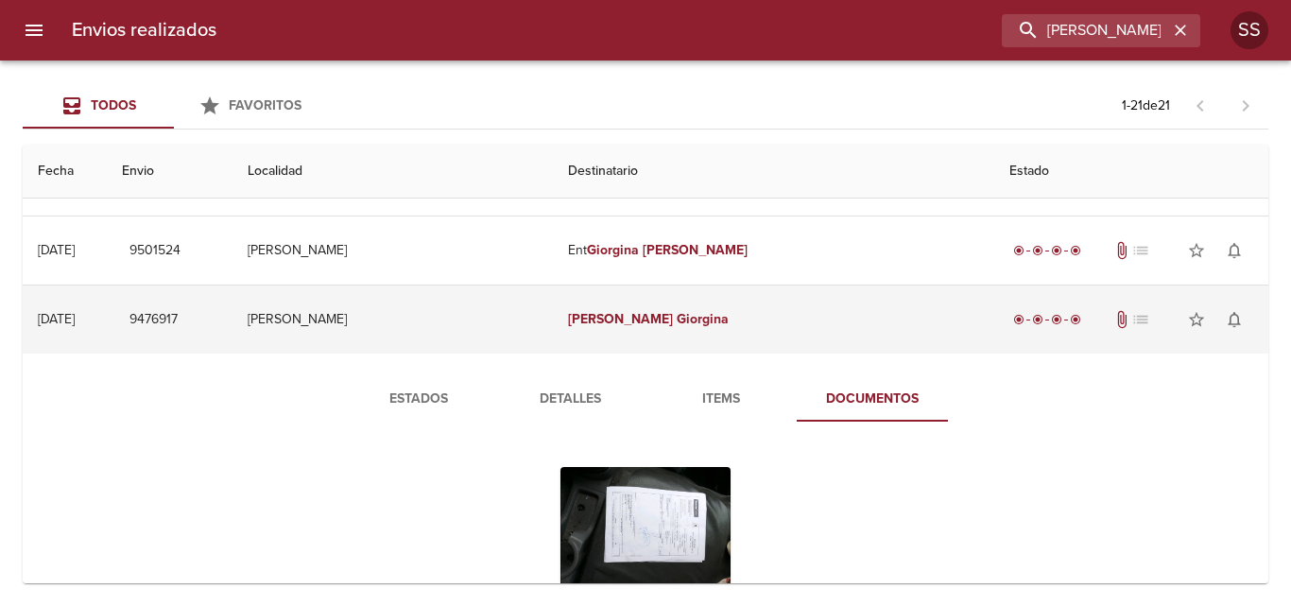
click at [697, 314] on td "[PERSON_NAME]" at bounding box center [773, 319] width 440 height 68
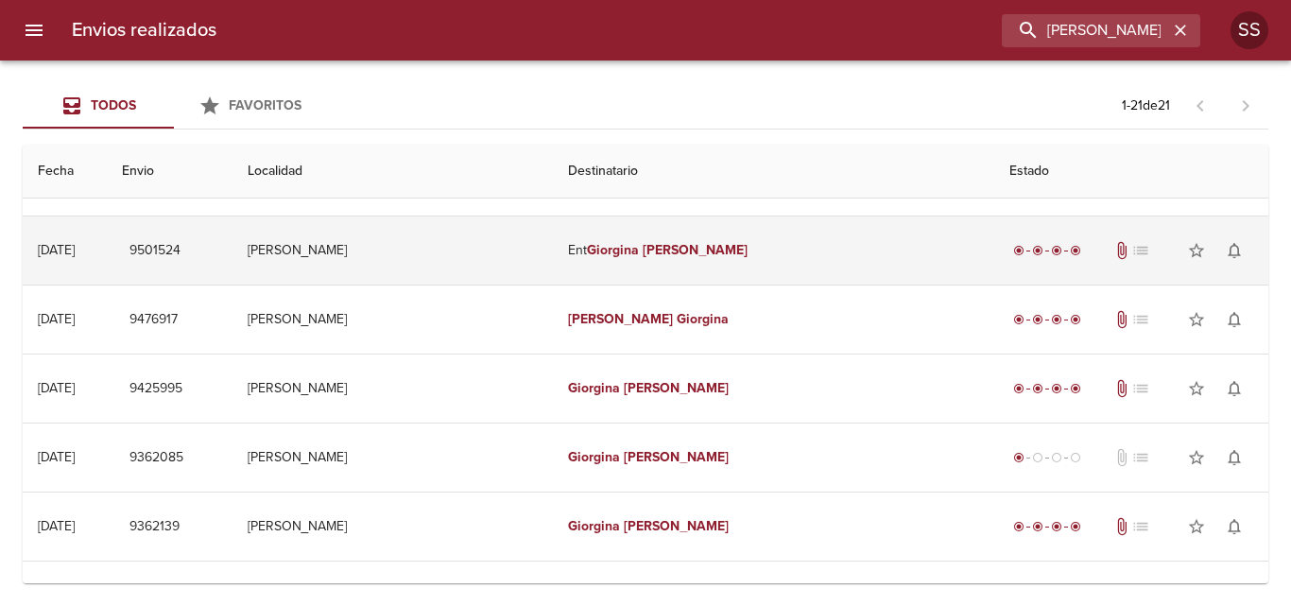
click at [722, 249] on td "Ent [PERSON_NAME]" at bounding box center [773, 250] width 440 height 68
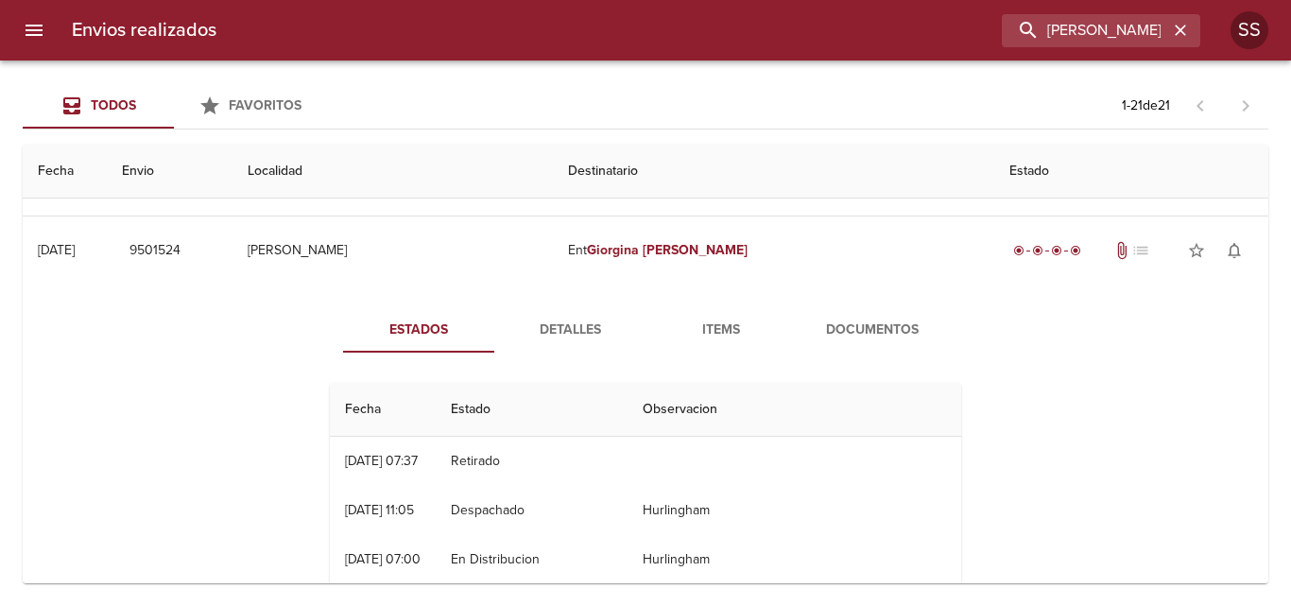
click at [899, 337] on span "Documentos" at bounding box center [872, 331] width 129 height 24
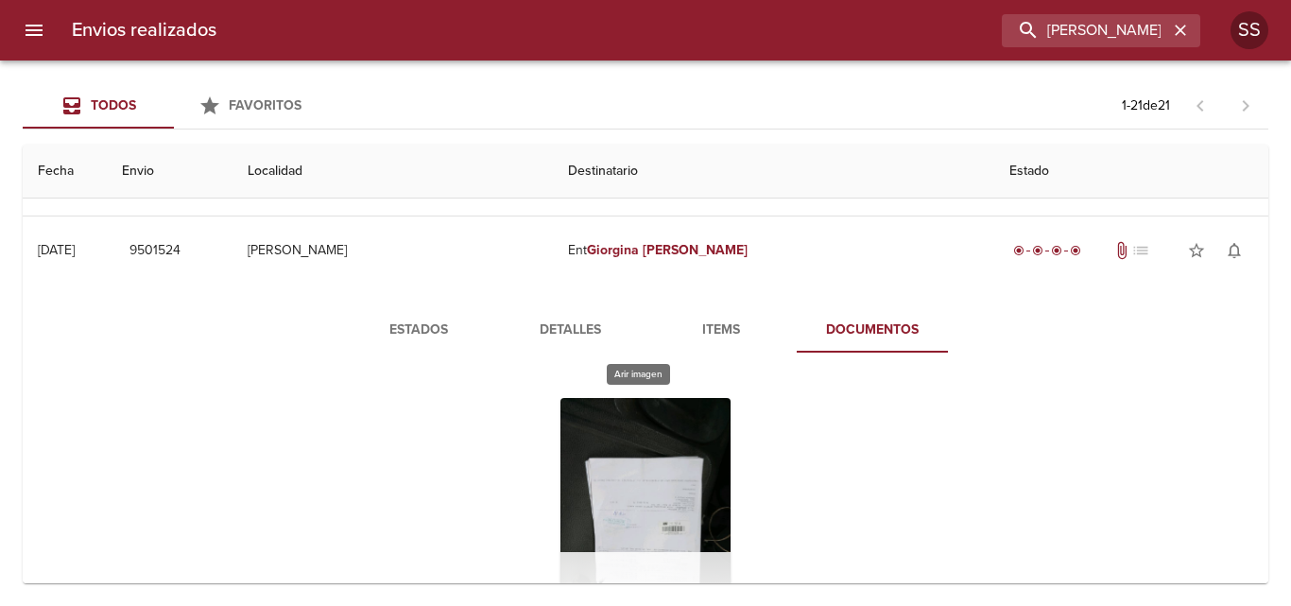
click at [637, 480] on div "Tabla de envíos del cliente" at bounding box center [646, 516] width 170 height 236
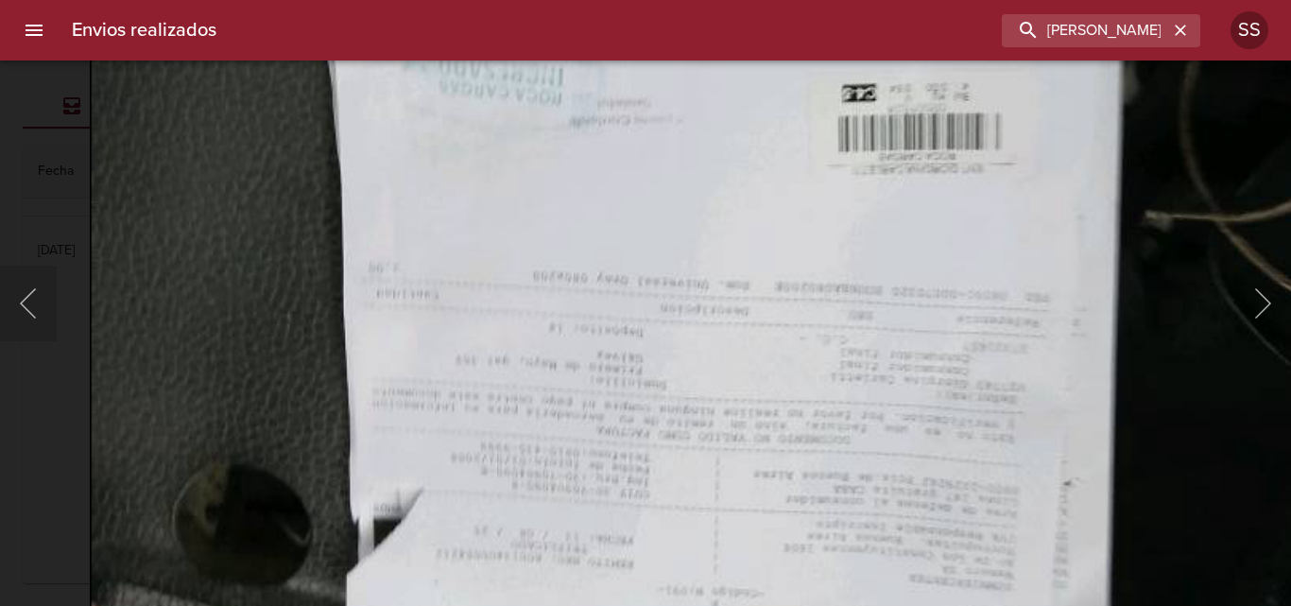
click at [707, 524] on img "Lightbox" at bounding box center [714, 16] width 1248 height 1683
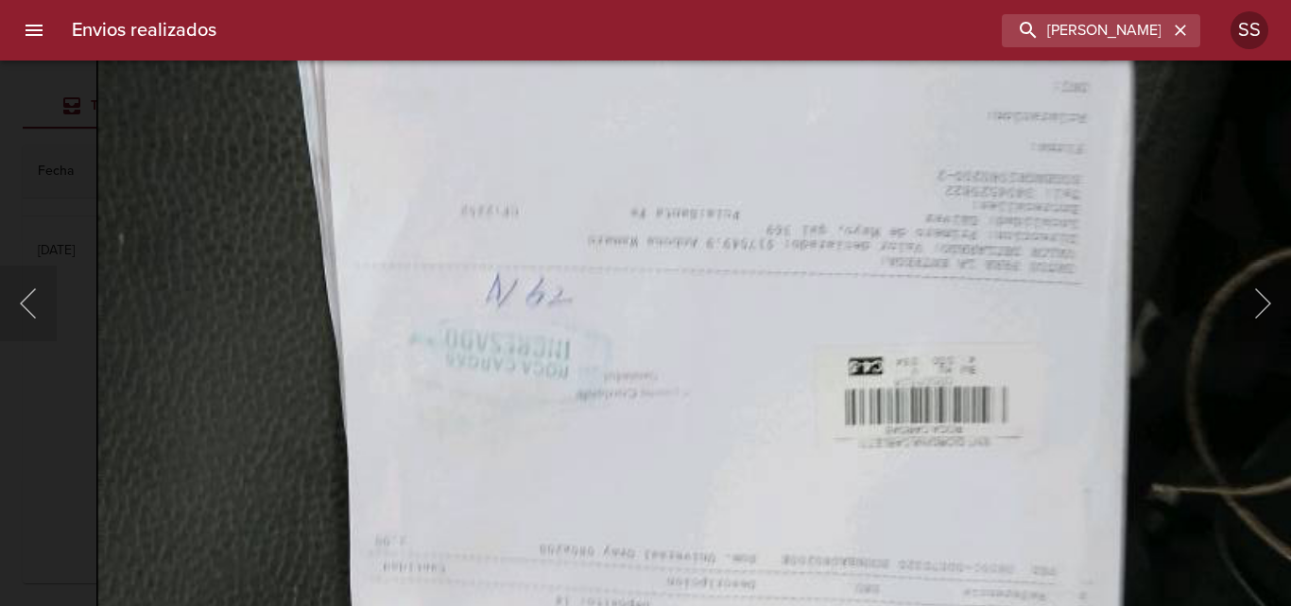
click at [716, 507] on img "Lightbox" at bounding box center [720, 289] width 1248 height 1683
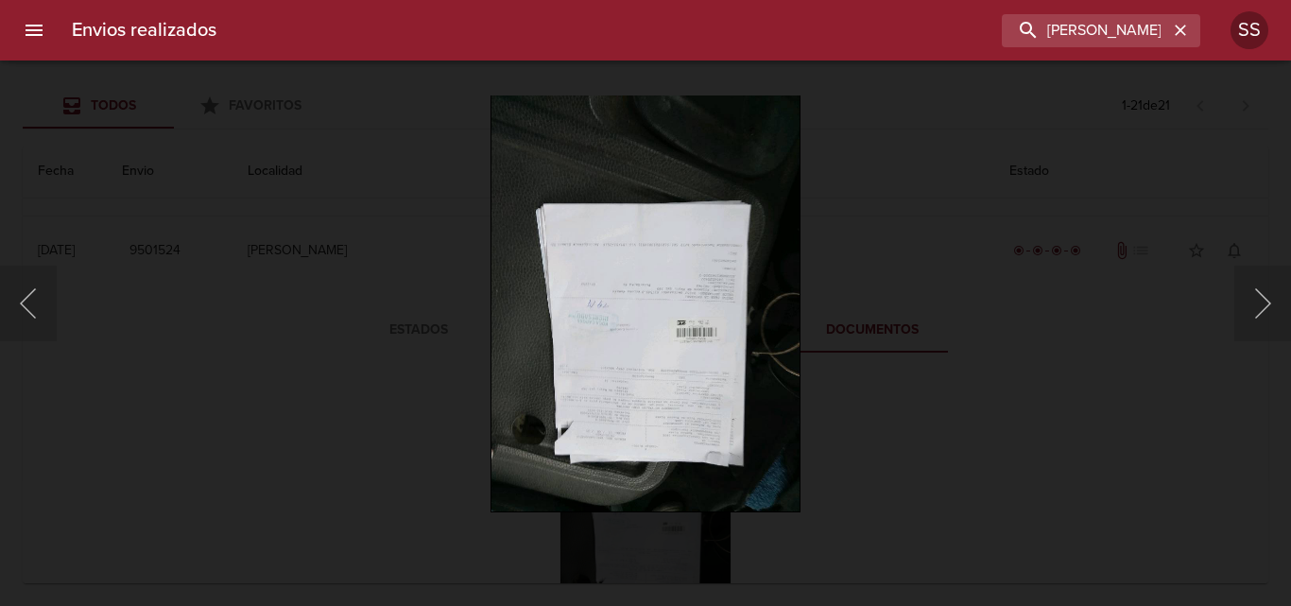
click at [291, 297] on div "Lightbox" at bounding box center [645, 303] width 1291 height 606
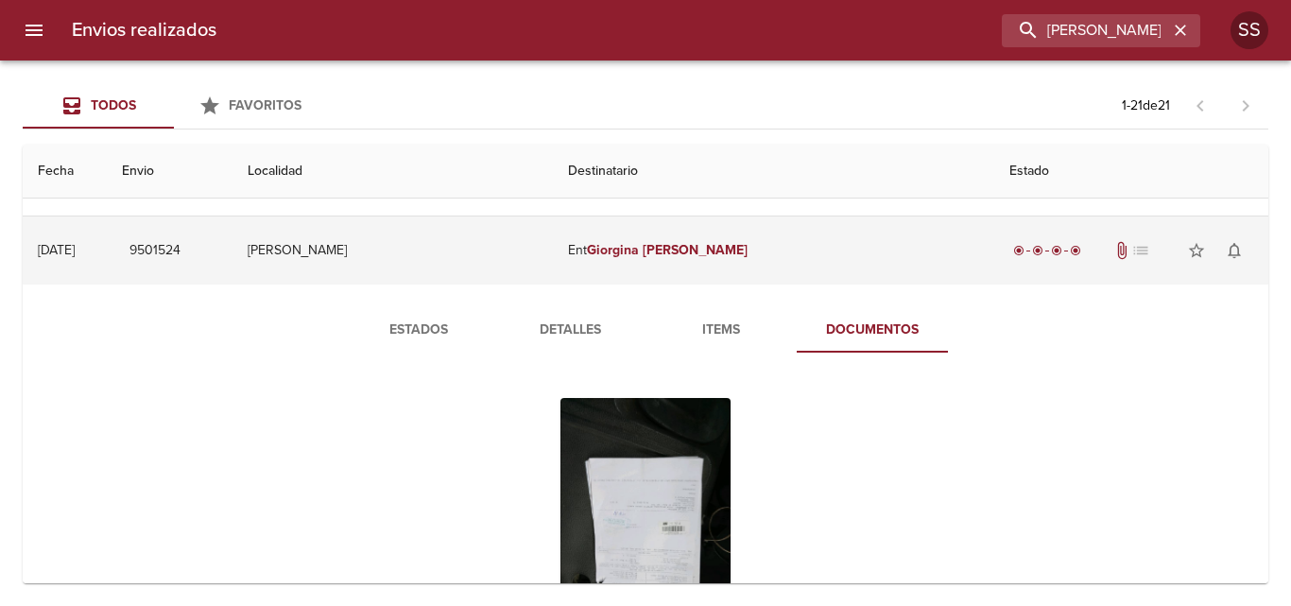
click at [994, 269] on td "radio_button_checked radio_button_checked radio_button_checked radio_button_che…" at bounding box center [1131, 250] width 274 height 68
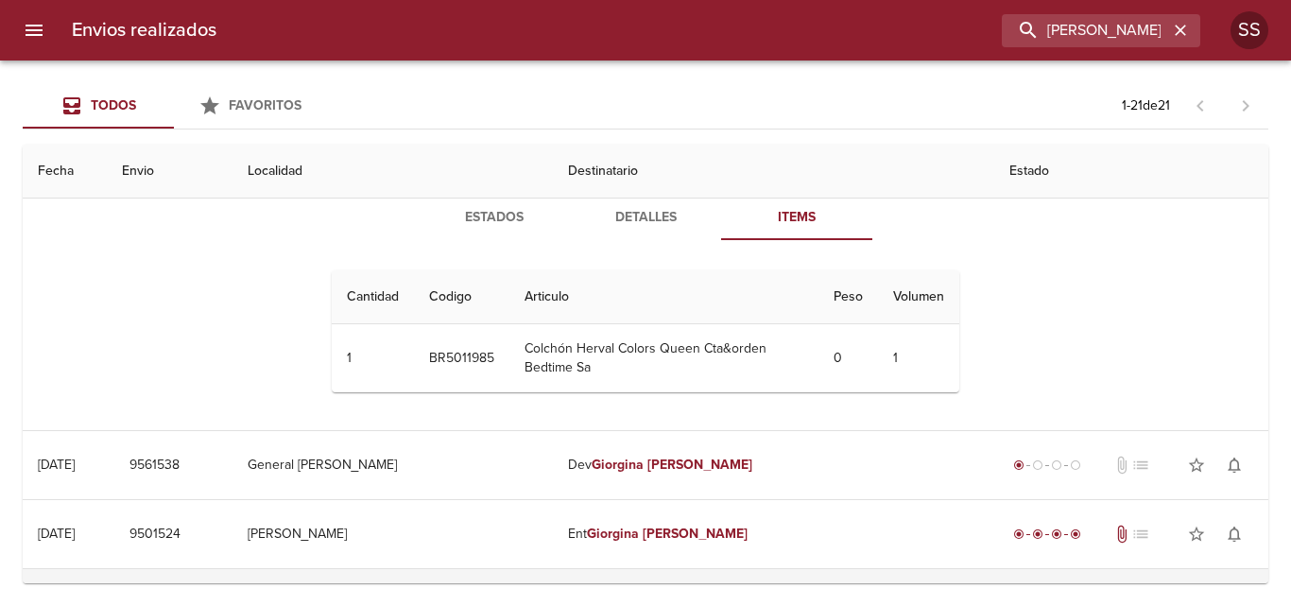
scroll to position [0, 0]
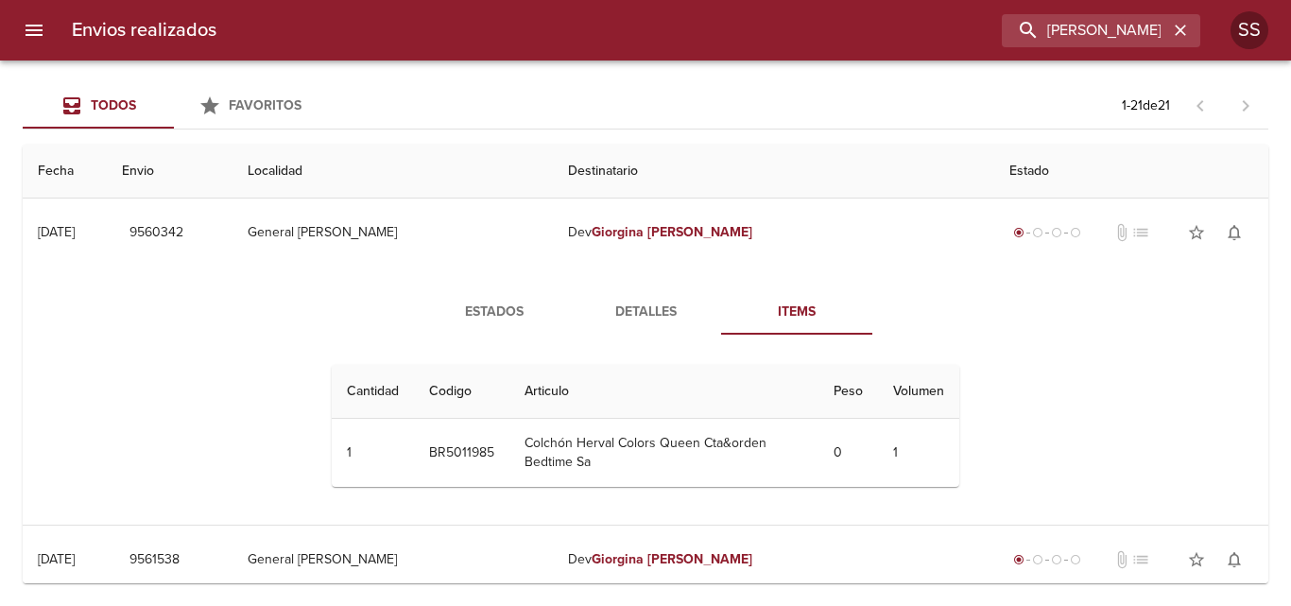
click at [674, 278] on div "Estados Detalles Items Cantidad Cant. Codigo Articulo Peso Volumen 1 1 BR501198…" at bounding box center [646, 396] width 1216 height 258
drag, startPoint x: 212, startPoint y: 307, endPoint x: 164, endPoint y: 289, distance: 51.4
click at [212, 306] on div "Estados Detalles Items Cantidad Cant. Codigo Articulo Peso Volumen 1 1 BR501198…" at bounding box center [646, 396] width 1216 height 258
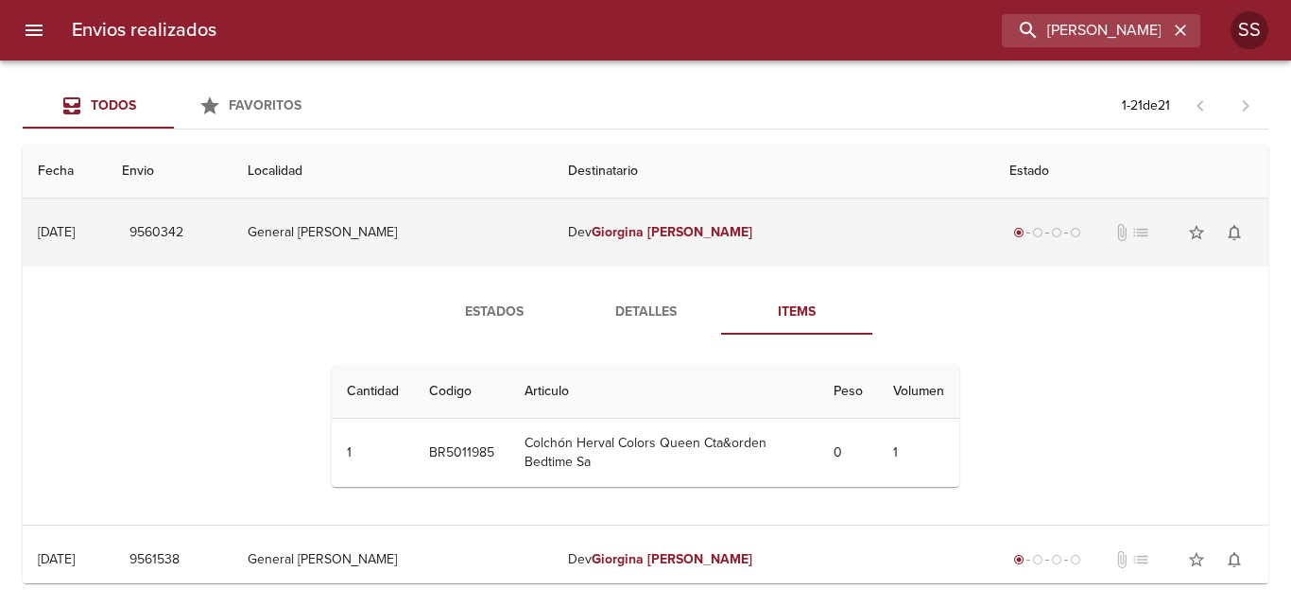
click at [107, 236] on td "[DATE] [DATE]" at bounding box center [65, 233] width 84 height 68
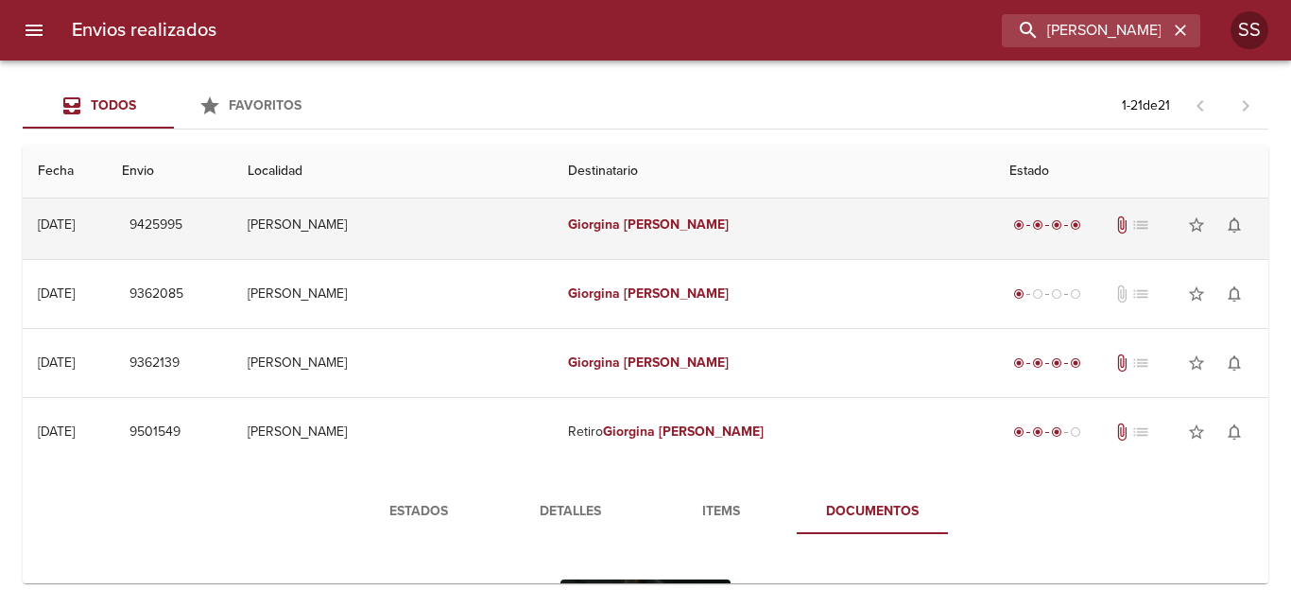
scroll to position [378, 0]
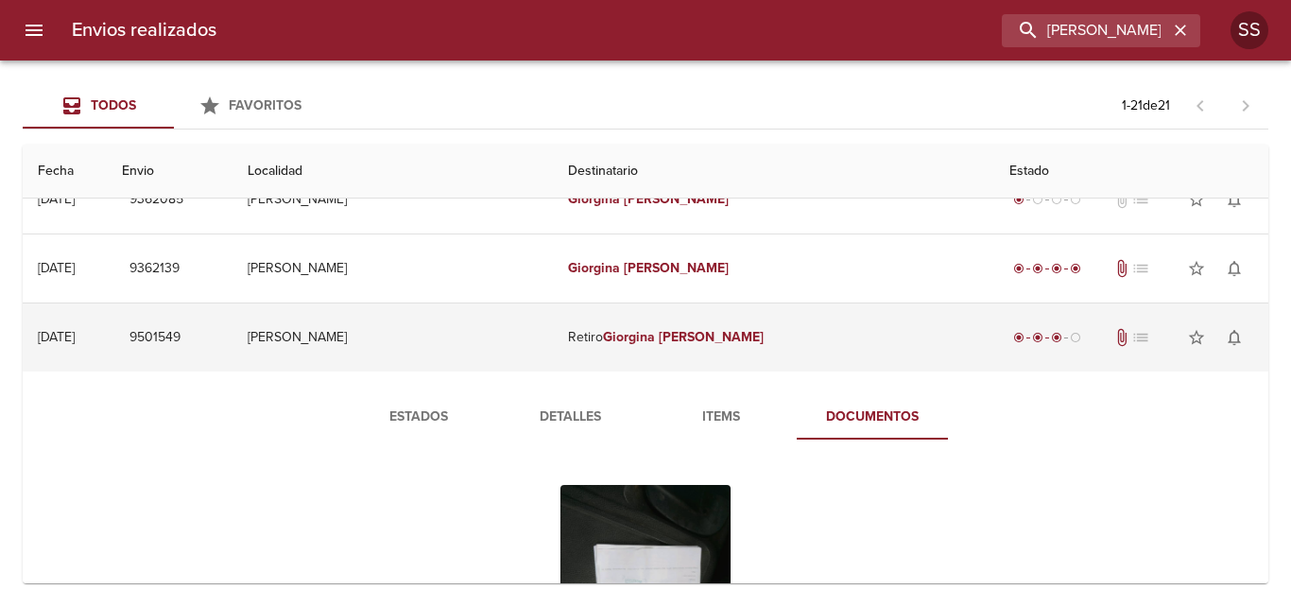
click at [107, 340] on td "[DATE] [DATE]" at bounding box center [65, 337] width 84 height 68
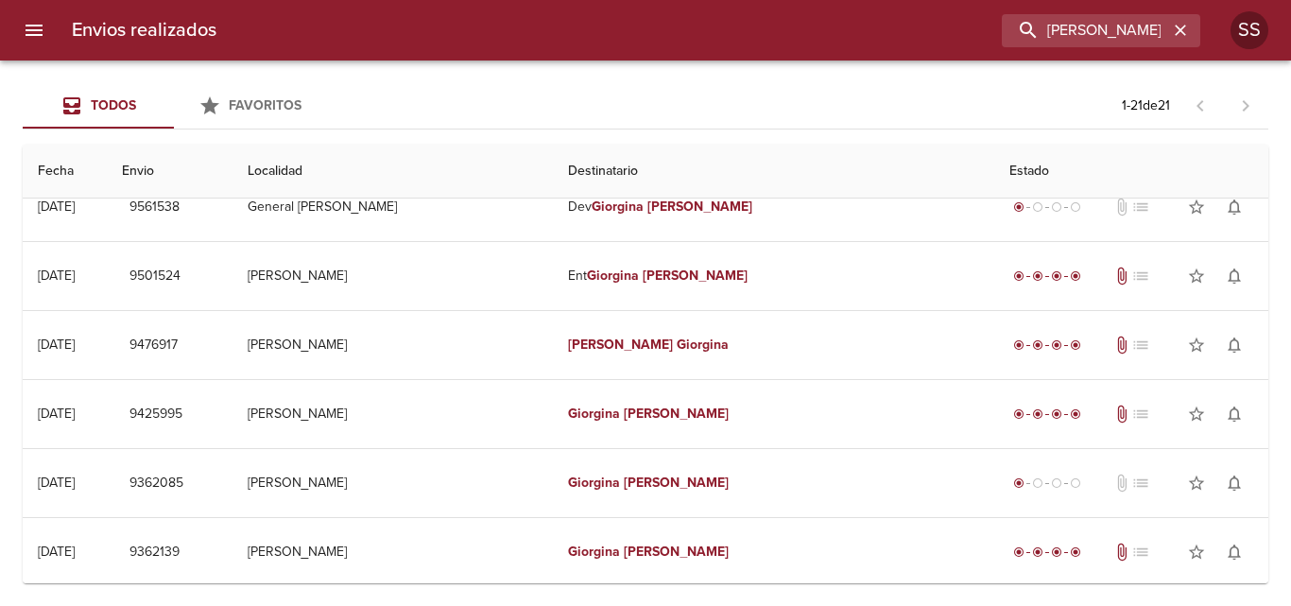
scroll to position [0, 0]
